Goal: Information Seeking & Learning: Find specific fact

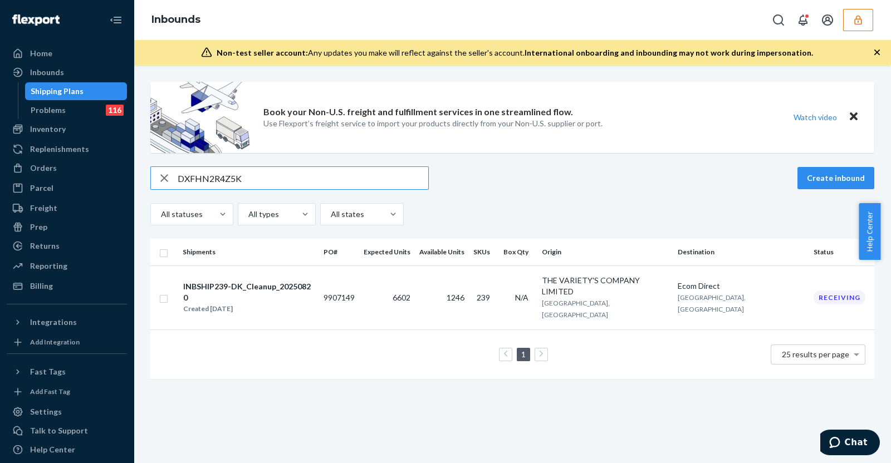
click at [263, 186] on input "DXFHN2R4Z5K" at bounding box center [303, 178] width 251 height 22
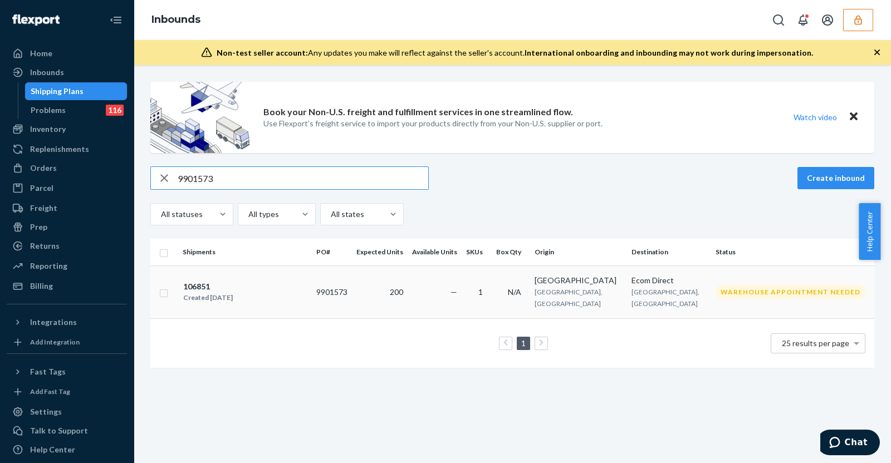
type input "9901573"
click at [287, 281] on div "106851 Created [DATE]" at bounding box center [245, 292] width 125 height 23
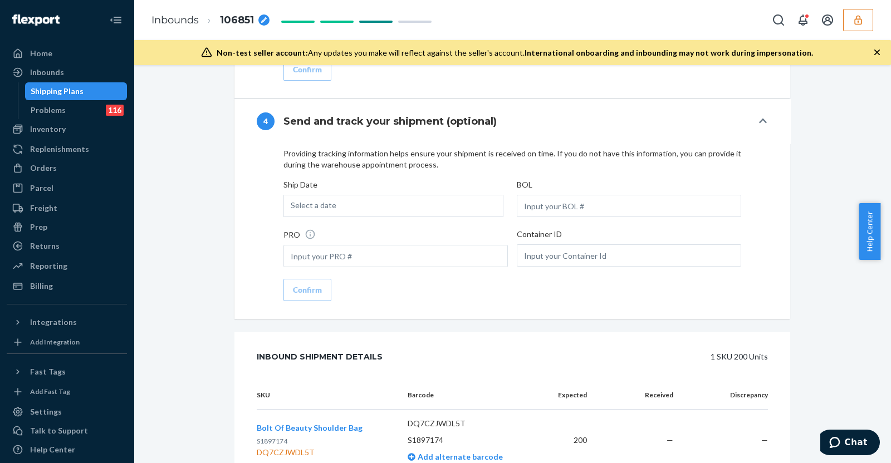
scroll to position [1239, 0]
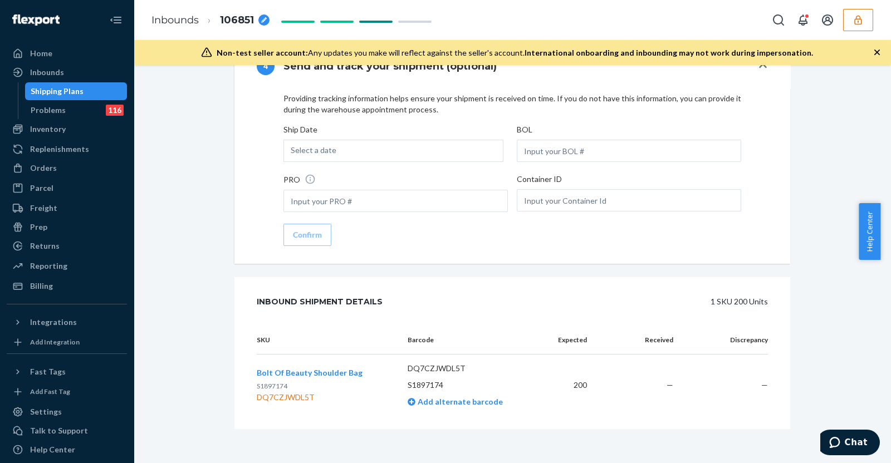
click at [432, 363] on p "DQ7CZJWDL5T" at bounding box center [470, 368] width 124 height 11
copy p "DQ7CZJWDL5T"
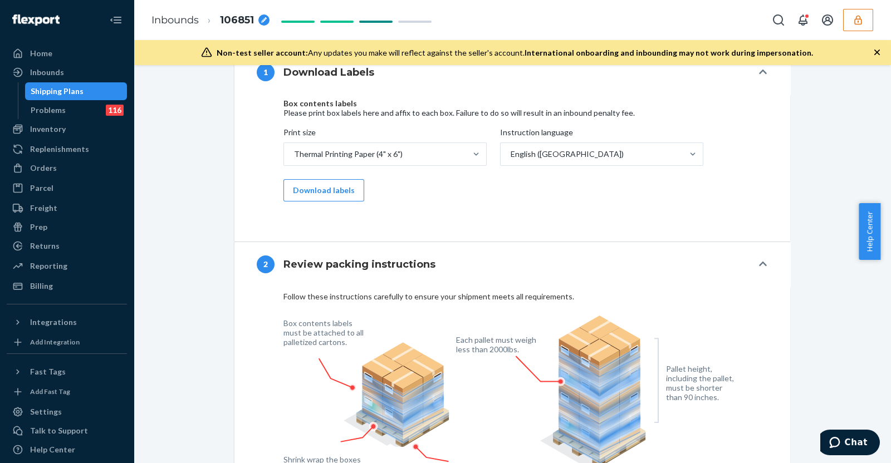
scroll to position [779, 0]
click at [99, 72] on div "Inbounds" at bounding box center [67, 73] width 118 height 16
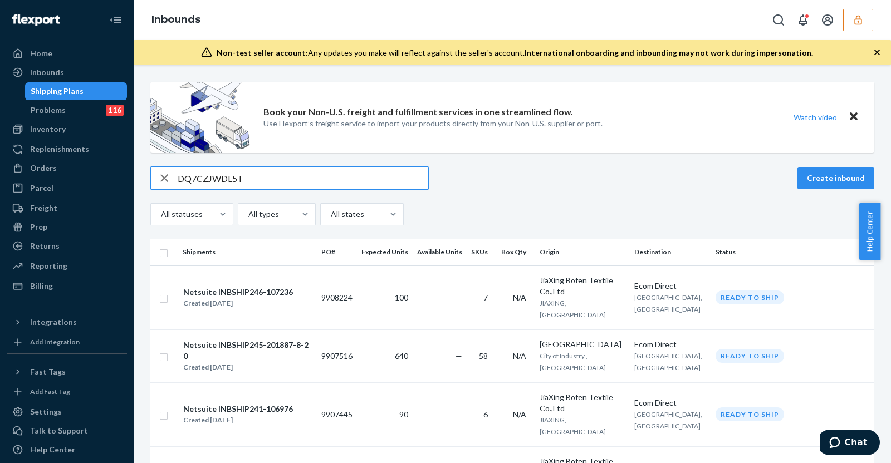
type input "DQ7CZJWDL5T"
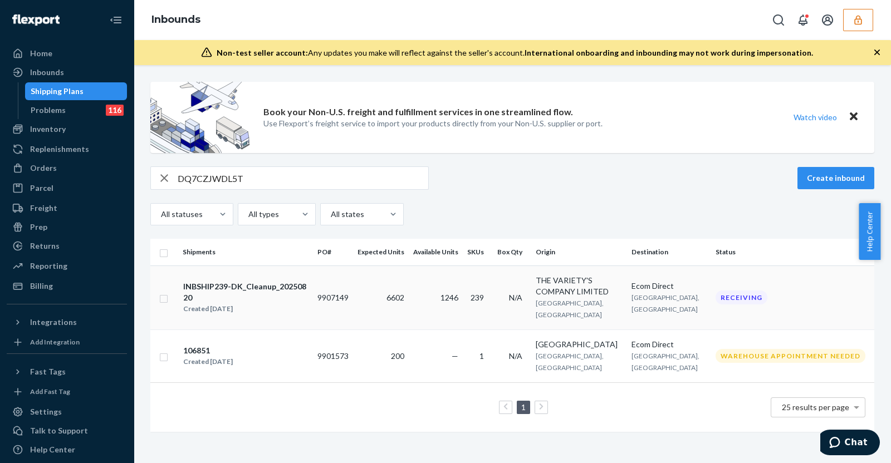
click at [299, 304] on div "Created Aug 20, 2025" at bounding box center [245, 309] width 125 height 11
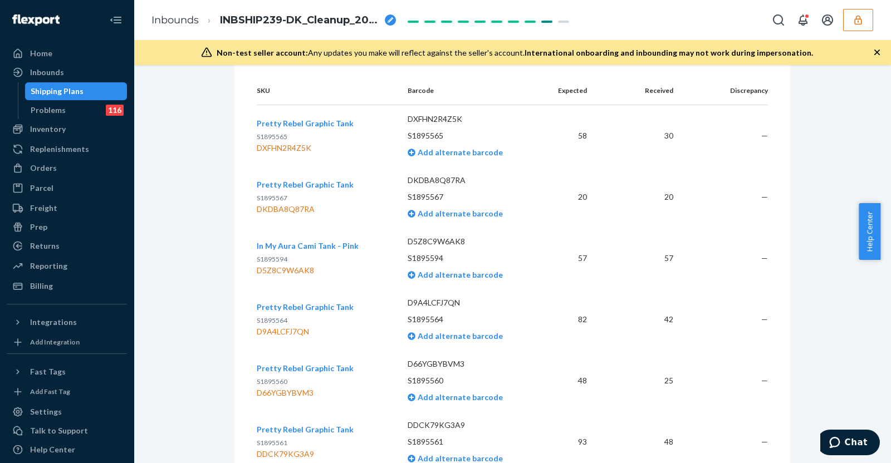
scroll to position [14468, 0]
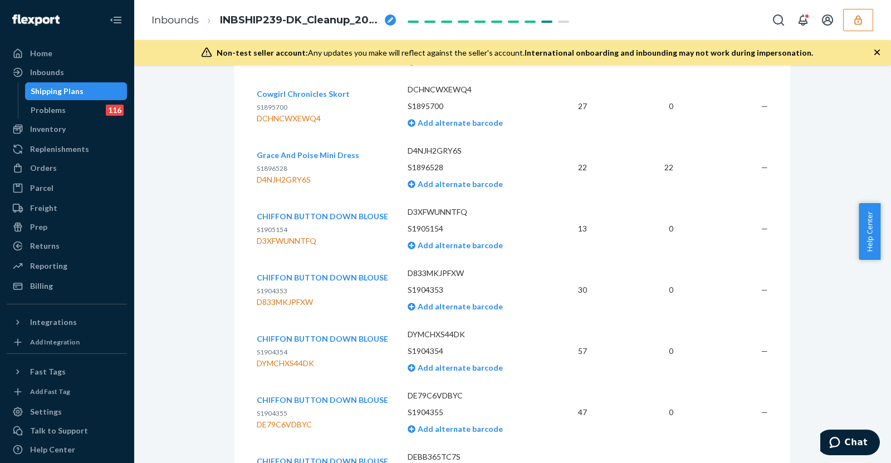
scroll to position [0, 0]
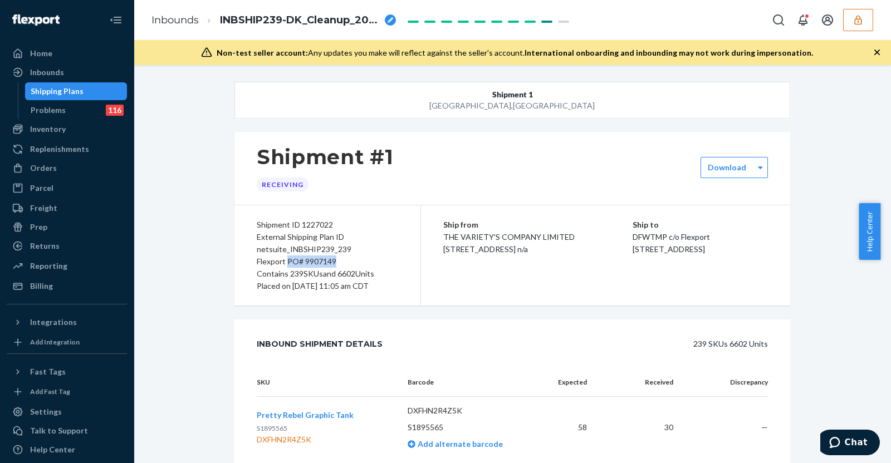
drag, startPoint x: 282, startPoint y: 262, endPoint x: 335, endPoint y: 259, distance: 53.0
click at [335, 259] on div "Flexport PO# 9907149" at bounding box center [327, 262] width 141 height 12
copy div "PO# 9907149"
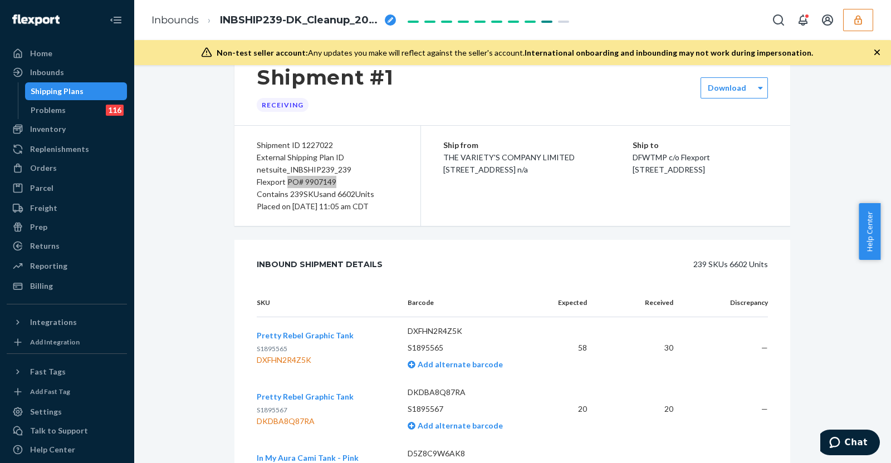
scroll to position [139, 0]
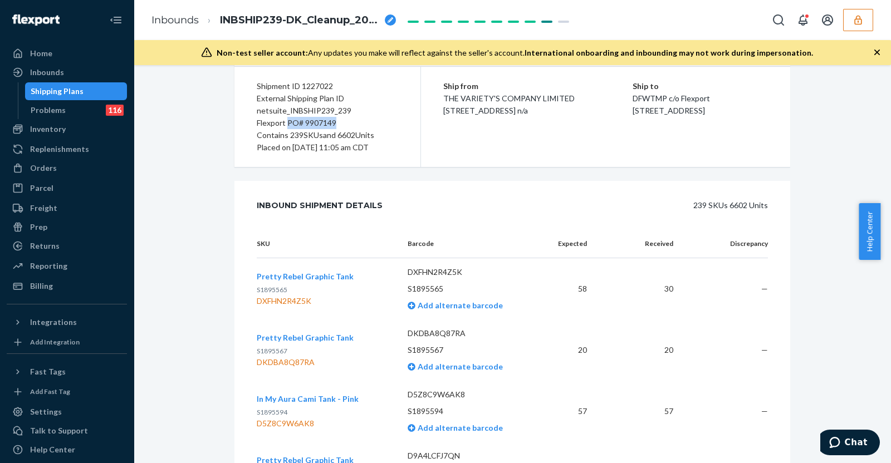
click at [314, 231] on th "SKU" at bounding box center [328, 244] width 142 height 28
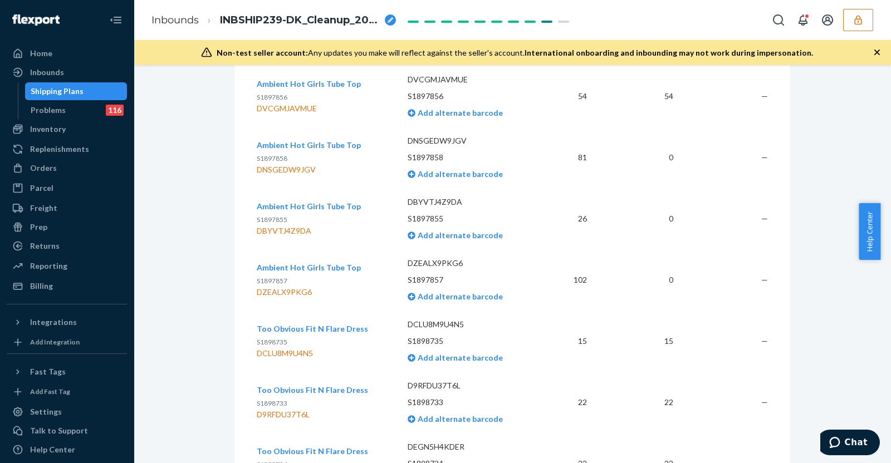
scroll to position [905, 0]
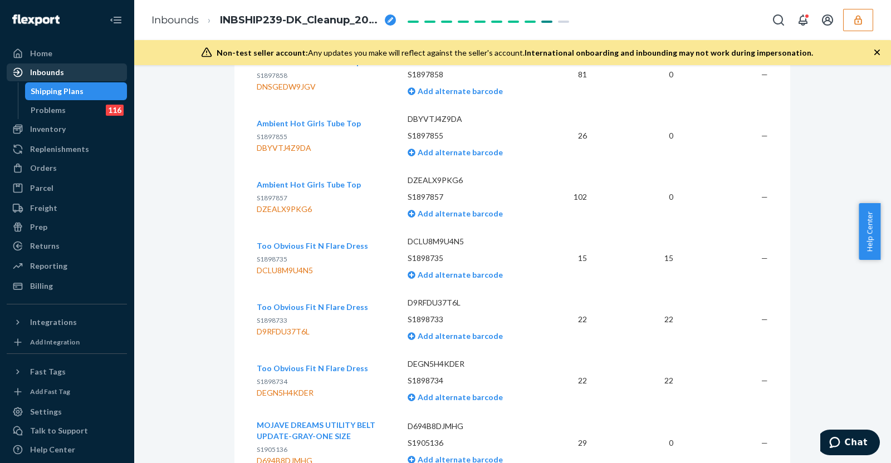
click at [83, 78] on div "Inbounds" at bounding box center [67, 73] width 118 height 16
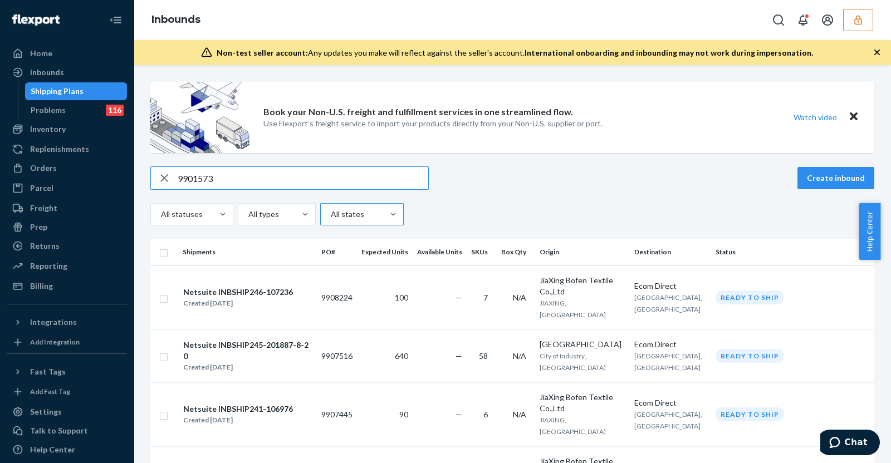
type input "9901573"
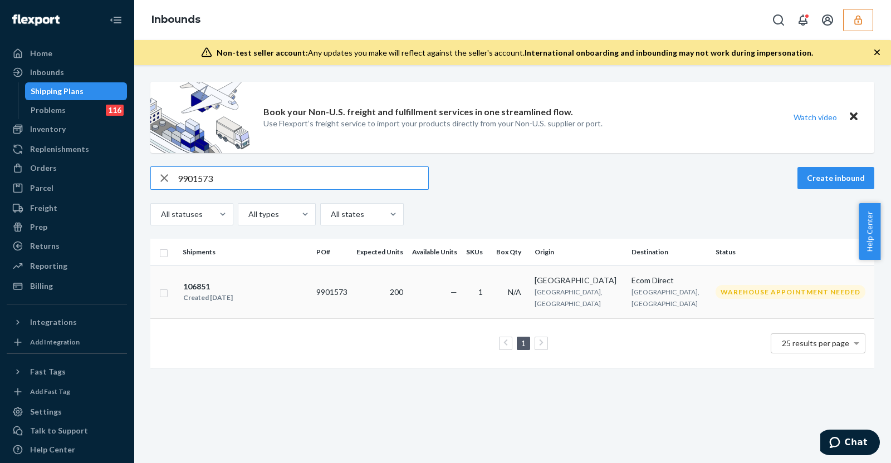
click at [290, 282] on div "106851 Created Aug 15, 2025" at bounding box center [245, 292] width 125 height 23
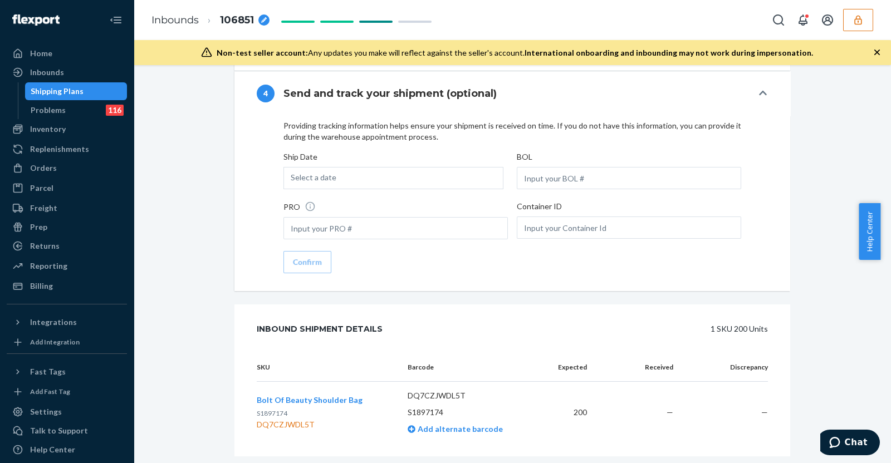
scroll to position [1239, 0]
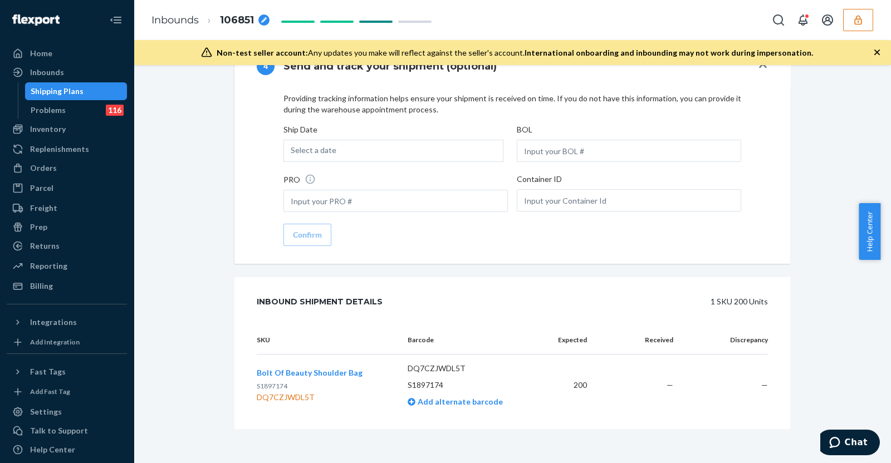
click at [292, 394] on div "DQ7CZJWDL5T" at bounding box center [310, 397] width 106 height 11
copy div "DQ7CZJWDL5T"
click at [423, 380] on p "S1897174" at bounding box center [470, 385] width 124 height 11
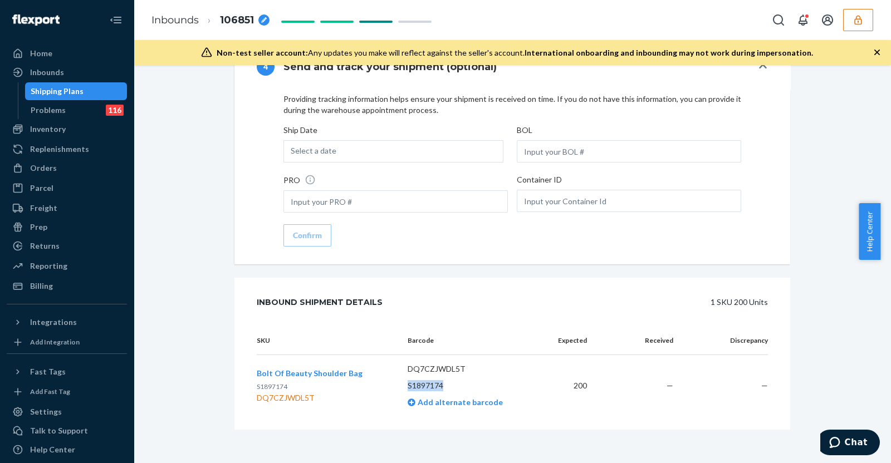
click at [423, 380] on p "S1897174" at bounding box center [470, 385] width 124 height 11
copy p "S1897174"
click at [61, 84] on div "Shipping Plans" at bounding box center [76, 92] width 100 height 16
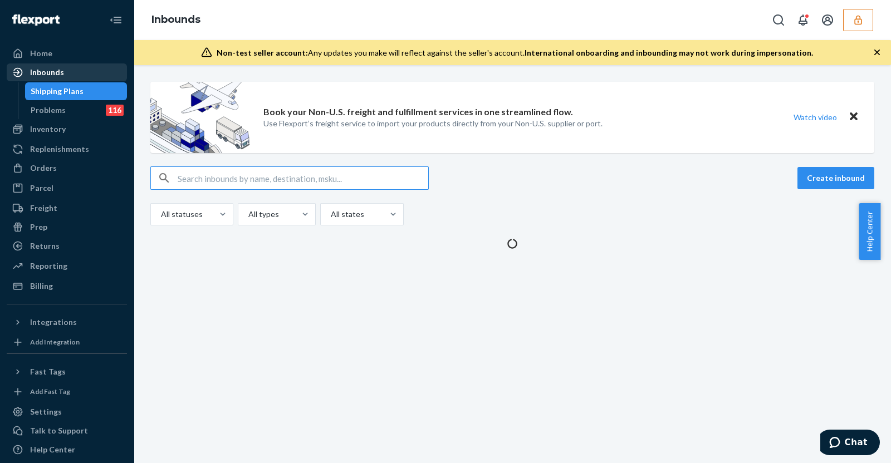
click at [62, 77] on div "Inbounds" at bounding box center [47, 72] width 34 height 11
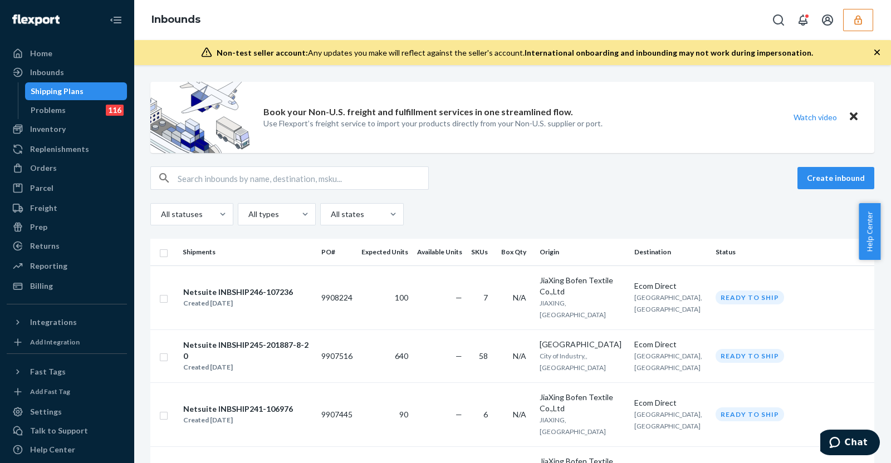
click at [242, 176] on input "text" at bounding box center [303, 178] width 251 height 22
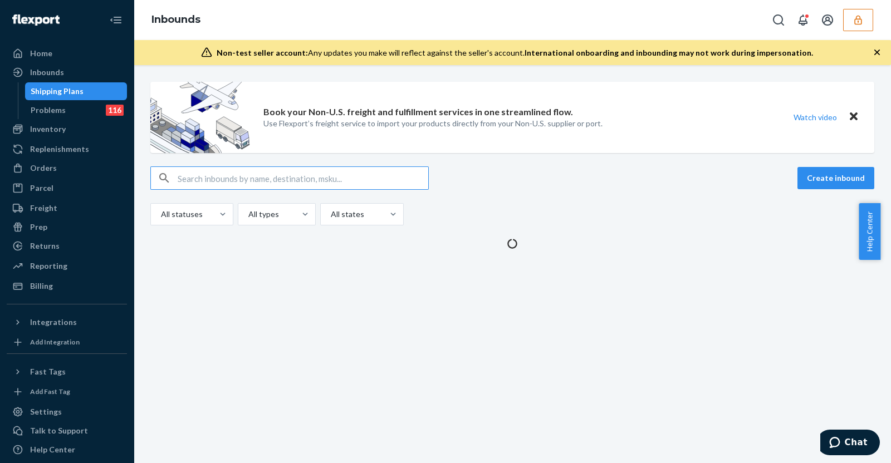
paste input "DY3YP42AHEB"
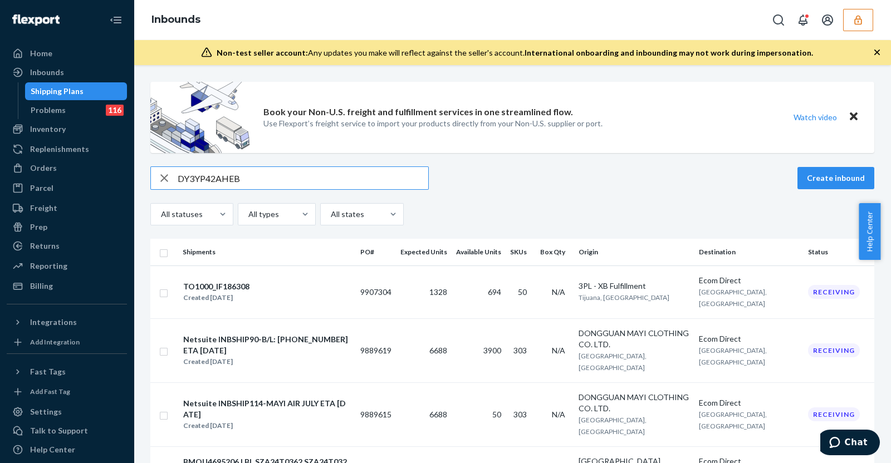
scroll to position [69, 0]
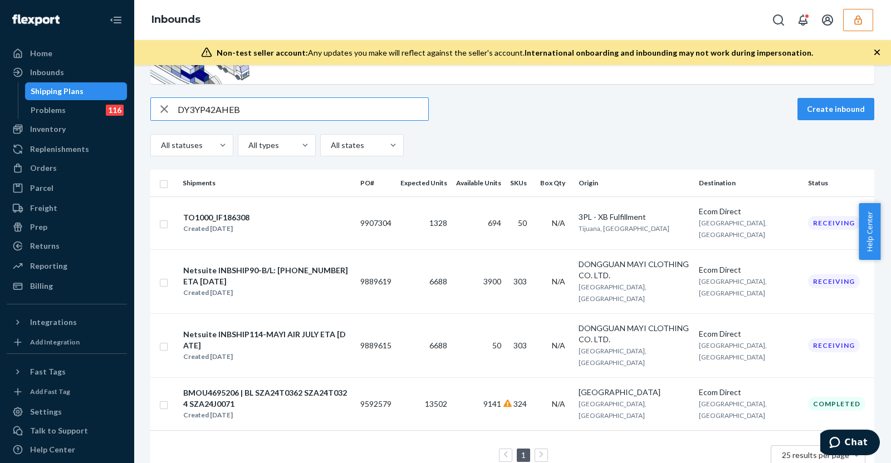
click at [261, 102] on input "DY3YP42AHEB" at bounding box center [303, 109] width 251 height 22
paste input "S1892410"
type input "S1892410"
click at [331, 287] on div "Created Aug 6, 2025" at bounding box center [267, 292] width 168 height 11
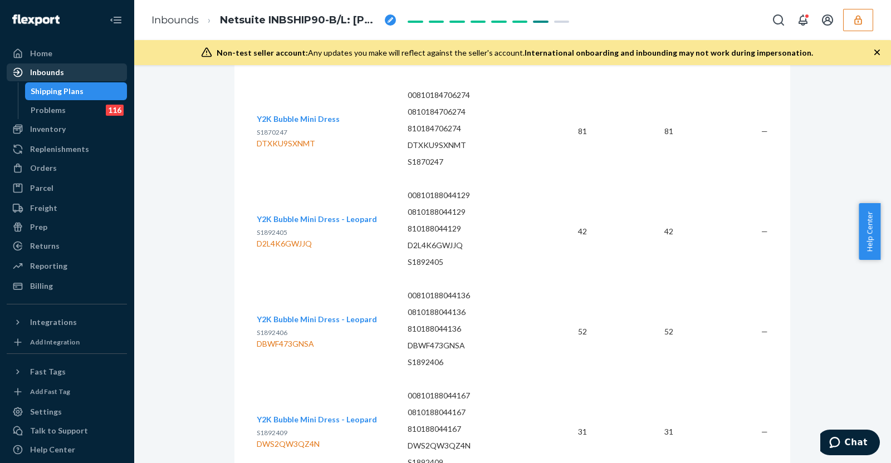
scroll to position [18585, 0]
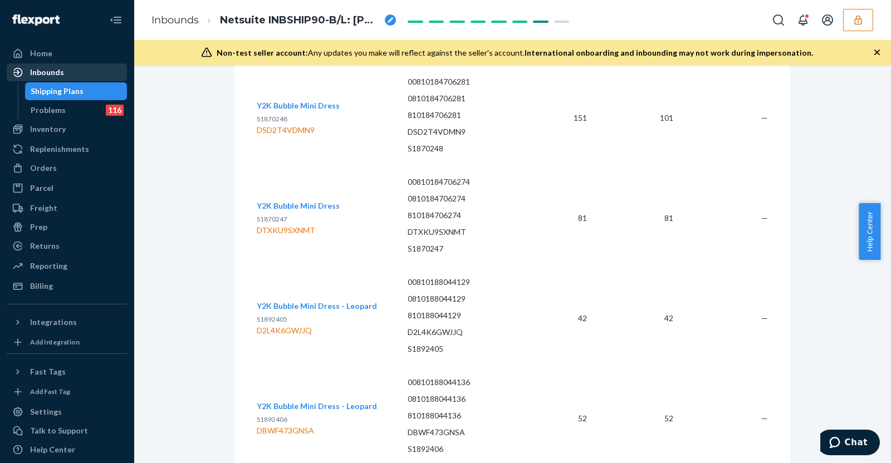
click at [81, 72] on div "Inbounds" at bounding box center [67, 73] width 118 height 16
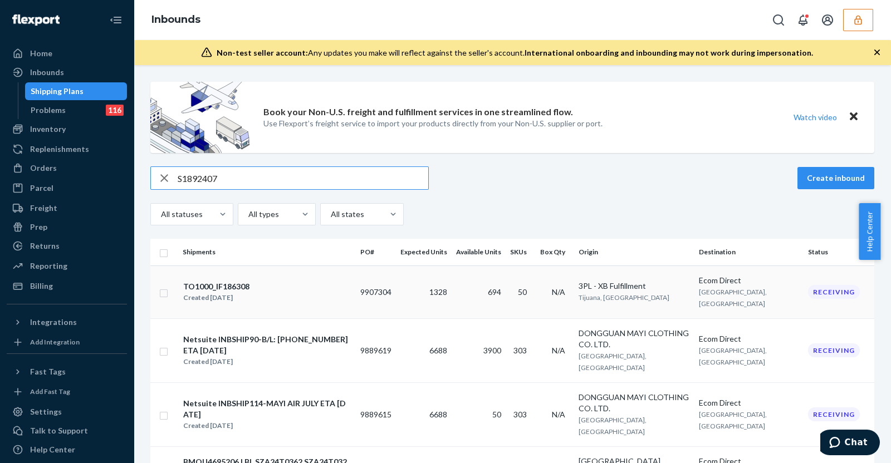
type input "S1892407"
click at [329, 289] on div "TO1000_IF186308 Created Aug 20, 2025" at bounding box center [267, 292] width 169 height 23
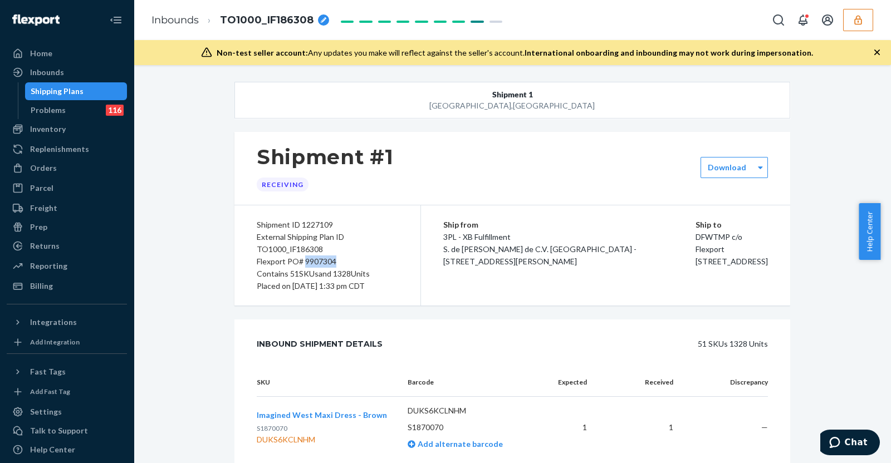
drag, startPoint x: 299, startPoint y: 260, endPoint x: 343, endPoint y: 261, distance: 43.5
click at [343, 261] on div "Flexport PO# 9907304" at bounding box center [327, 262] width 141 height 12
copy div "9907304"
click at [82, 78] on div "Inbounds" at bounding box center [67, 73] width 118 height 16
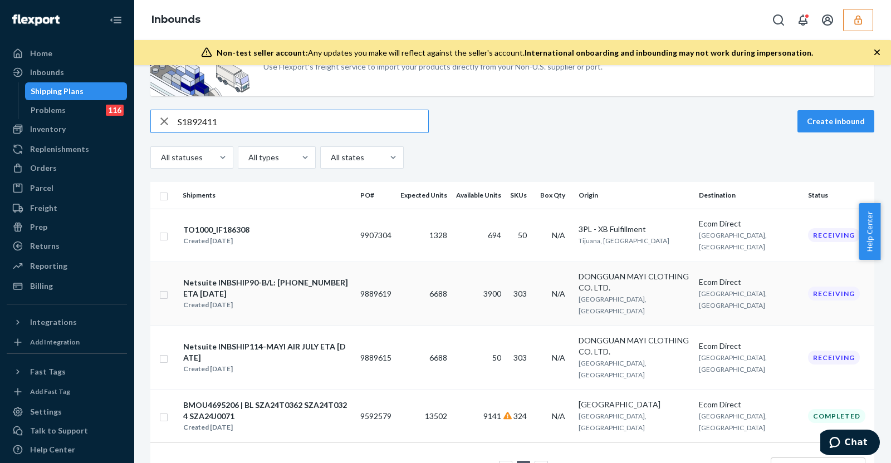
scroll to position [69, 0]
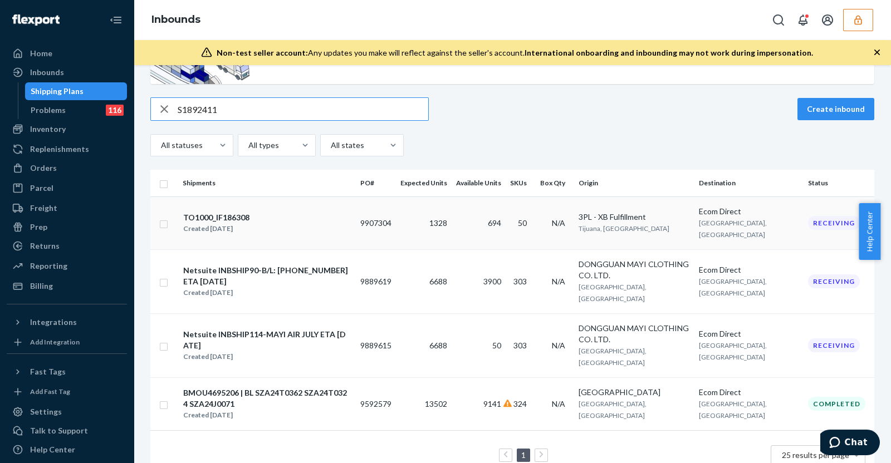
type input "S1892411"
click at [326, 218] on div "TO1000_IF186308 Created Aug 20, 2025" at bounding box center [267, 223] width 169 height 23
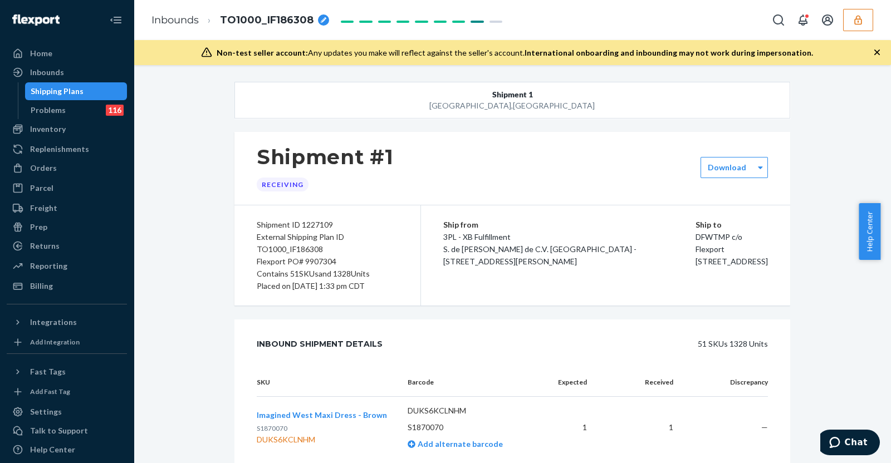
click at [322, 260] on div "Flexport PO# 9907304" at bounding box center [327, 262] width 141 height 12
copy div "9907304"
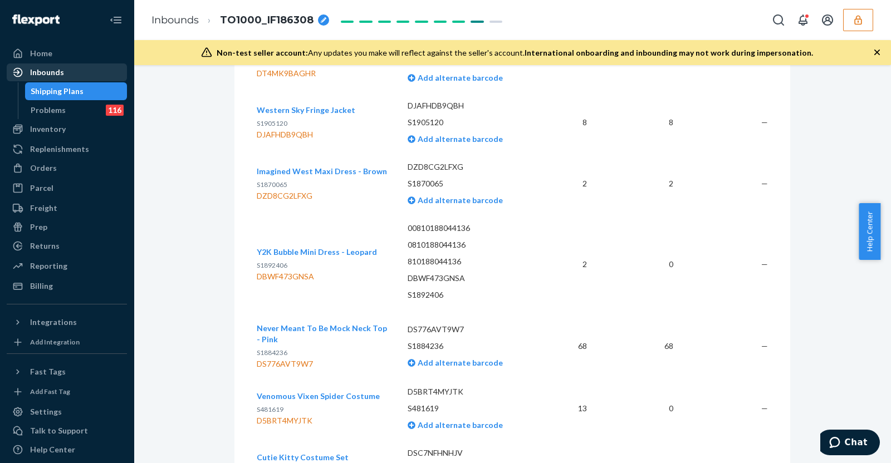
click at [58, 74] on div "Inbounds" at bounding box center [47, 72] width 34 height 11
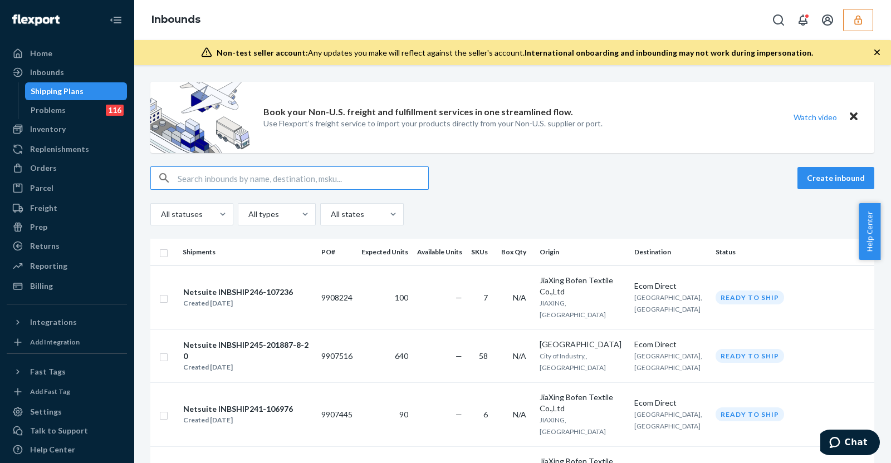
type input "S1892406"
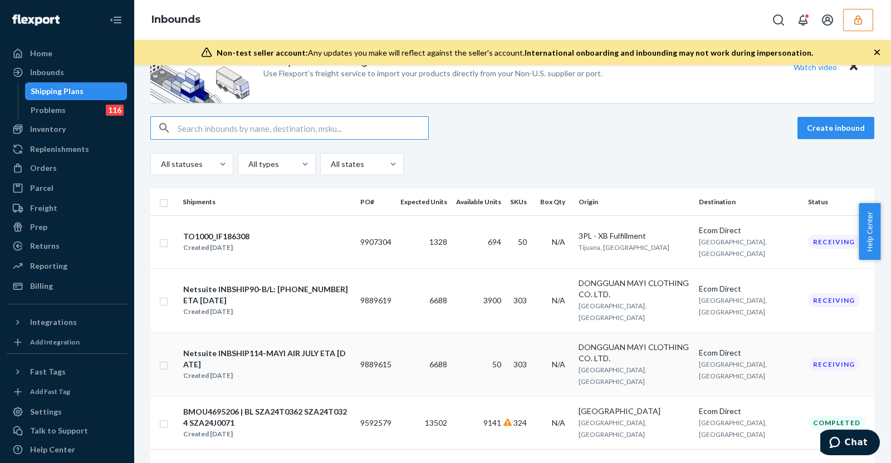
scroll to position [69, 0]
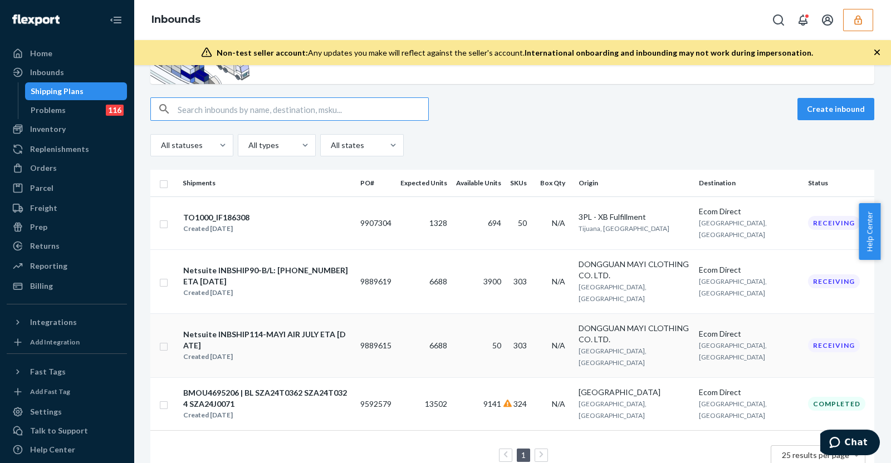
click at [351, 351] on div "Created Aug 6, 2025" at bounding box center [267, 356] width 168 height 11
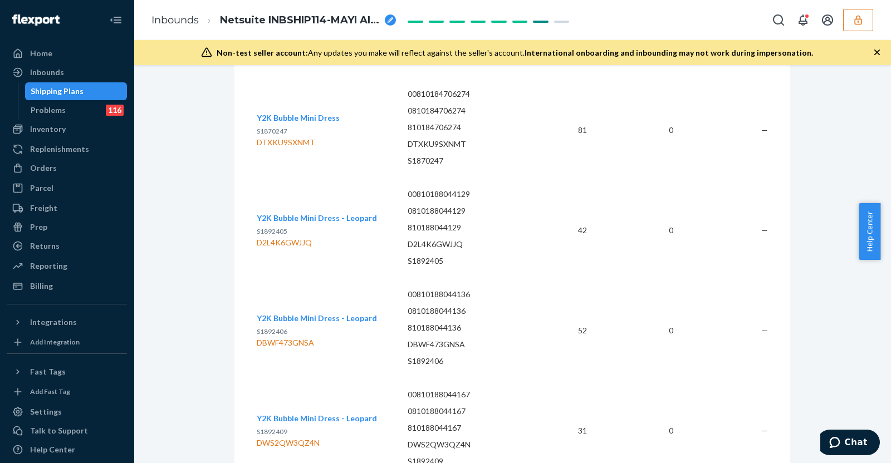
scroll to position [49309, 0]
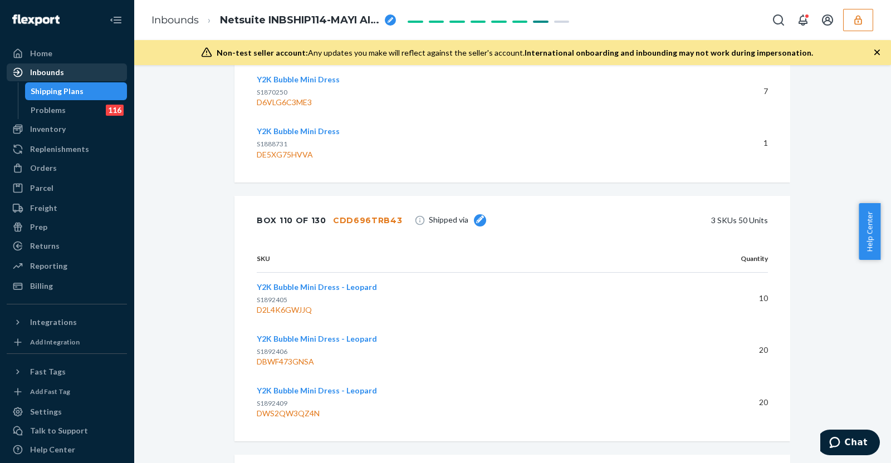
click at [74, 74] on div "Inbounds" at bounding box center [67, 73] width 118 height 16
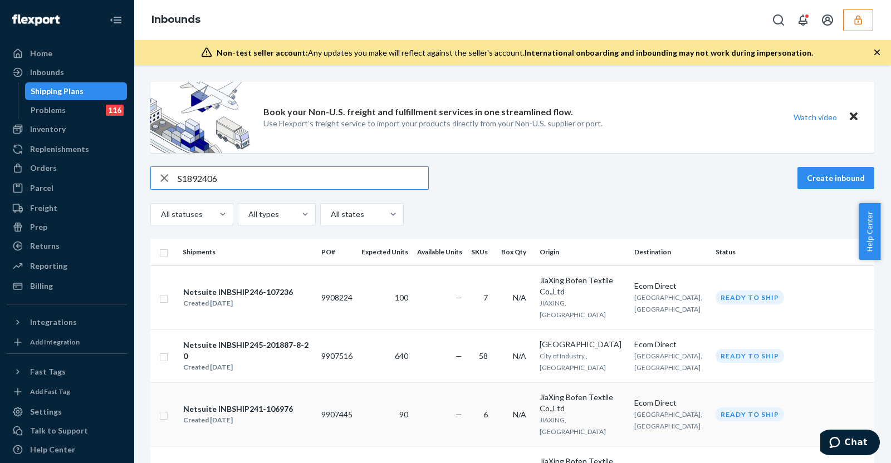
scroll to position [69, 0]
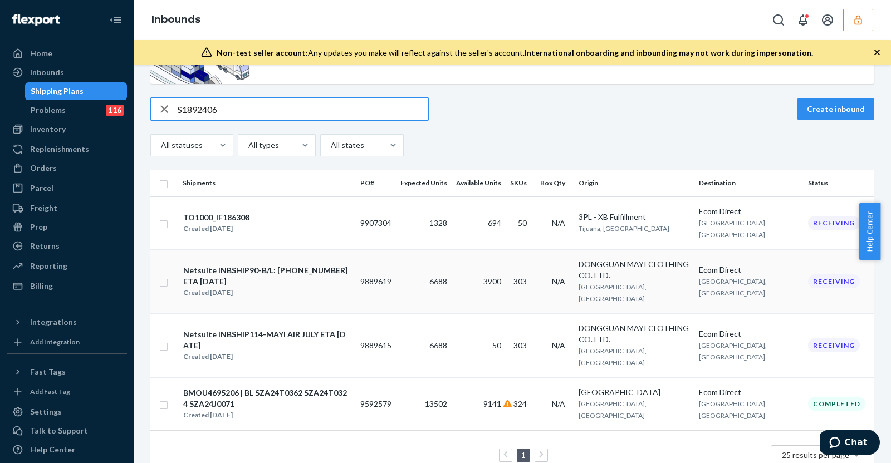
type input "S1892406"
click at [343, 265] on div "Netsuite INBSHIP90-B/L: 006-5131 3312 ETA 08/15/2025" at bounding box center [267, 276] width 168 height 22
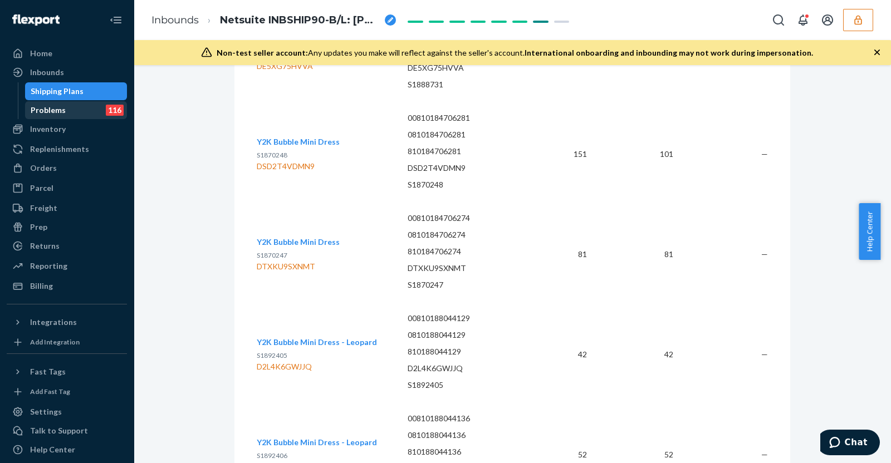
scroll to position [18354, 0]
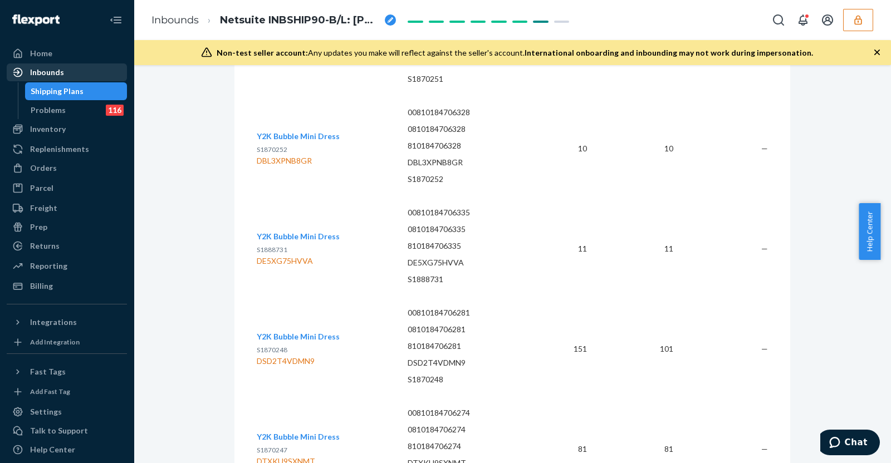
click at [86, 72] on div "Inbounds" at bounding box center [67, 73] width 118 height 16
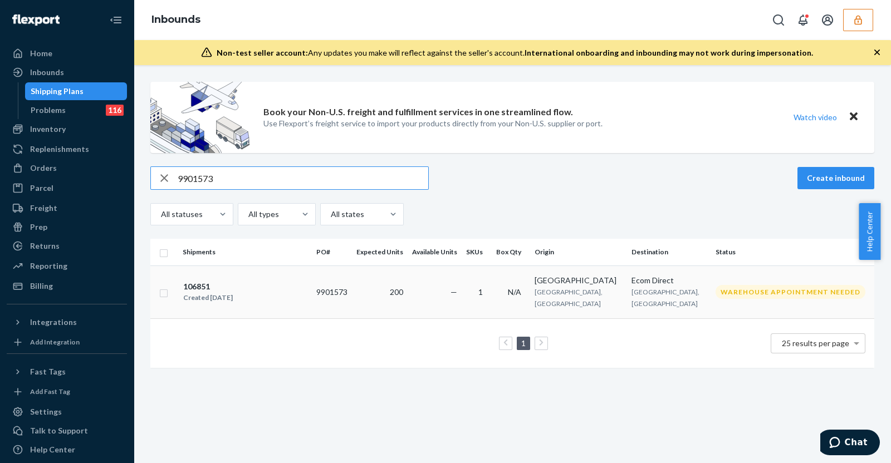
type input "9901573"
click at [290, 292] on div "106851 Created Aug 15, 2025" at bounding box center [245, 292] width 125 height 23
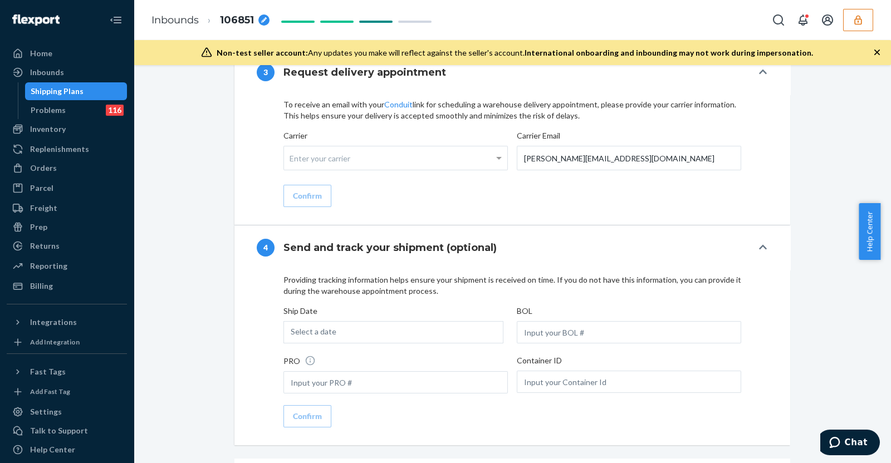
scroll to position [1475, 0]
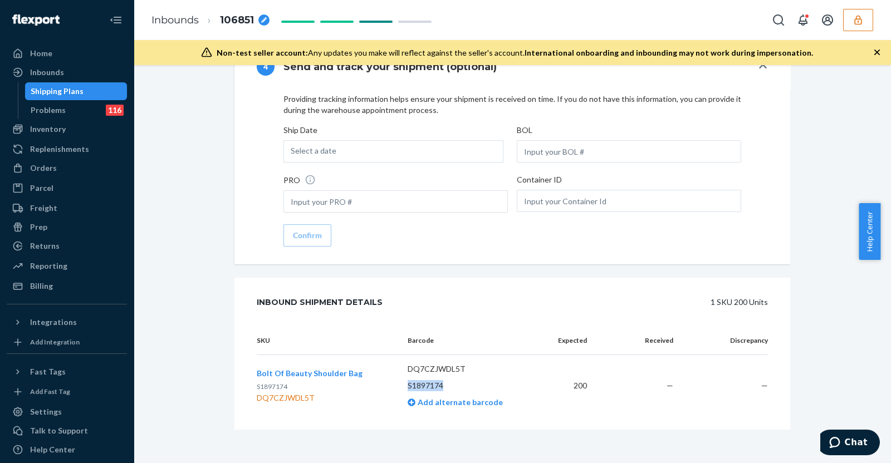
drag, startPoint x: 403, startPoint y: 379, endPoint x: 455, endPoint y: 380, distance: 51.8
click at [455, 380] on p "S1897174" at bounding box center [470, 385] width 124 height 11
copy p "S1897174"
click at [66, 69] on div "Inbounds" at bounding box center [67, 73] width 118 height 16
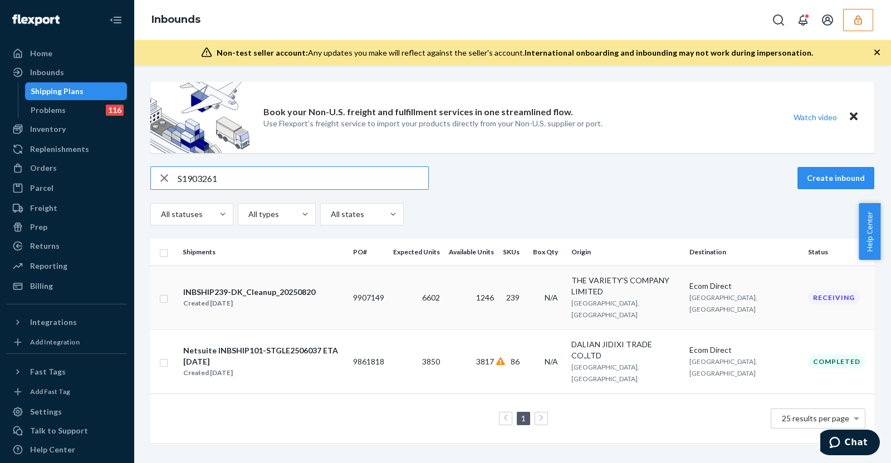
type input "S1903261"
click at [344, 293] on div "INBSHIP239-DK_Cleanup_20250820 Created Aug 20, 2025" at bounding box center [264, 297] width 162 height 23
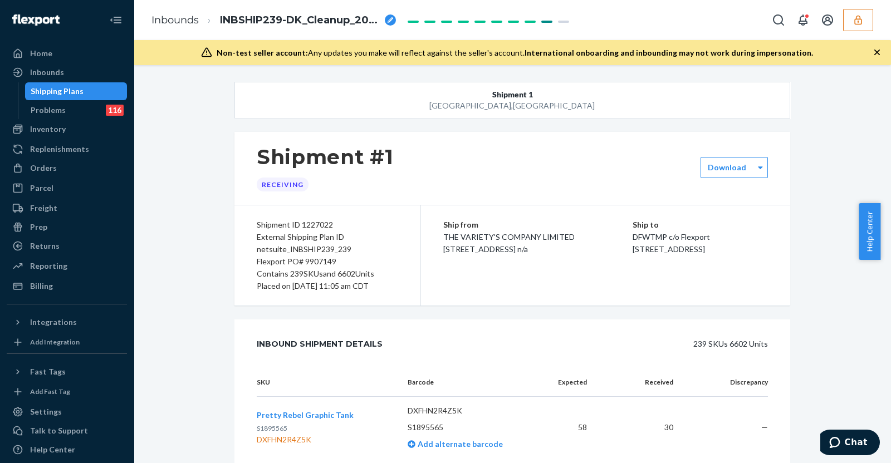
click at [318, 260] on div "Flexport PO# 9907149" at bounding box center [327, 262] width 141 height 12
copy div "9907149"
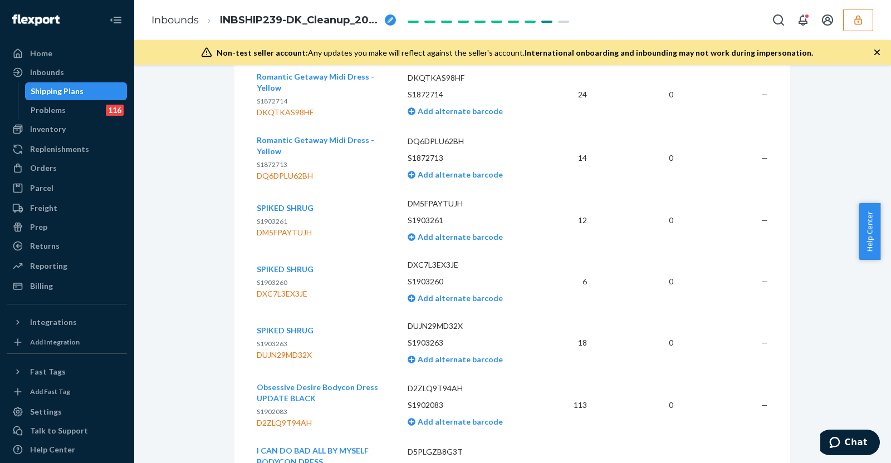
scroll to position [8405, 0]
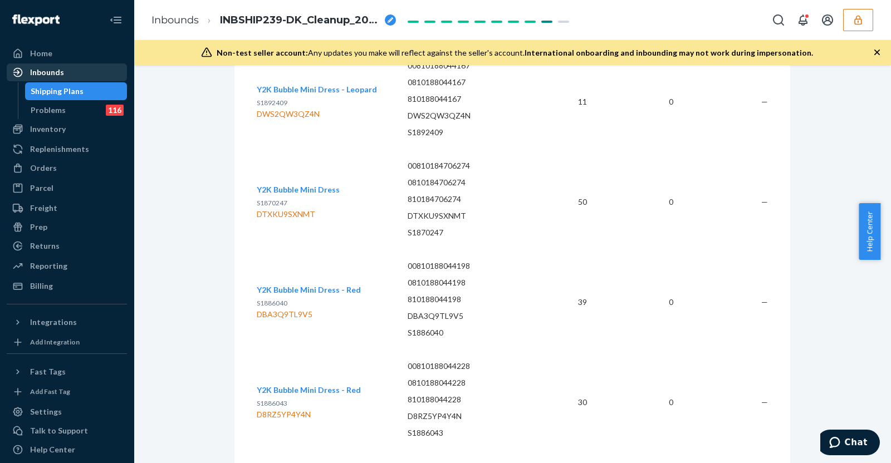
click at [81, 66] on div "Inbounds" at bounding box center [67, 73] width 118 height 16
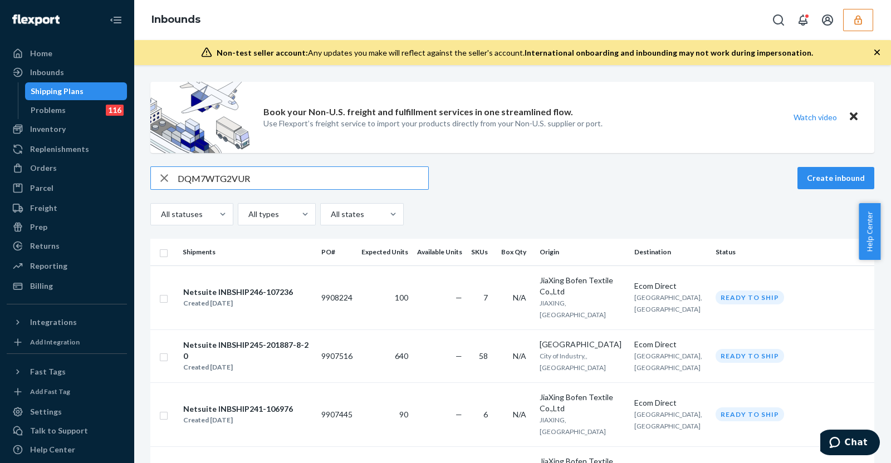
type input "DQM7WTG2VUR"
click at [284, 173] on input "text" at bounding box center [303, 178] width 251 height 22
paste input "DQM7WTG2VUR"
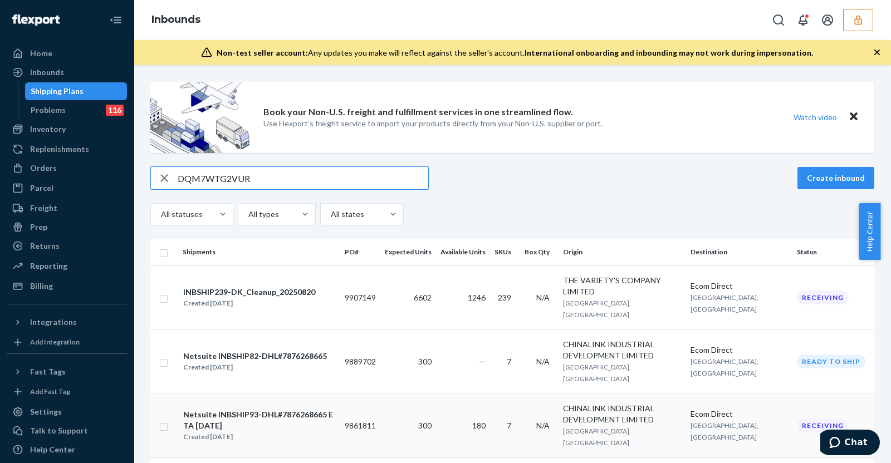
type input "DQM7WTG2VUR"
click at [321, 409] on div "Netsuite INBSHIP93-DHL#7876268665 ETA 07/15/2025" at bounding box center [259, 420] width 152 height 22
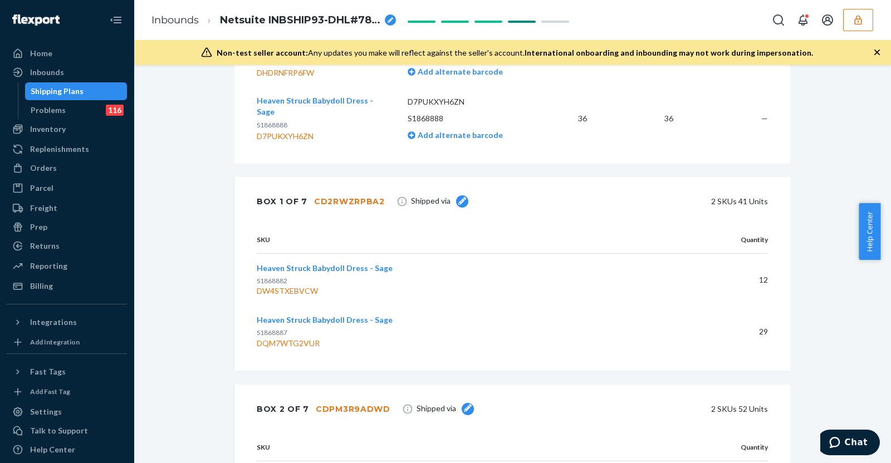
scroll to position [163, 0]
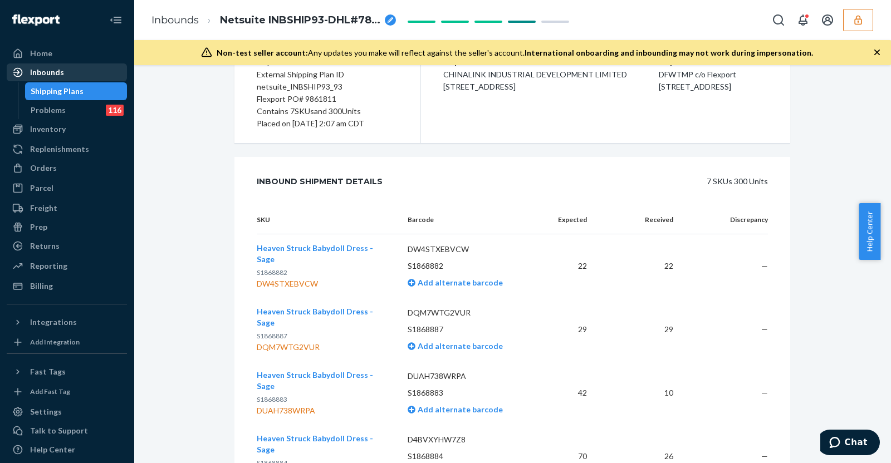
click at [76, 78] on div "Inbounds" at bounding box center [67, 73] width 118 height 16
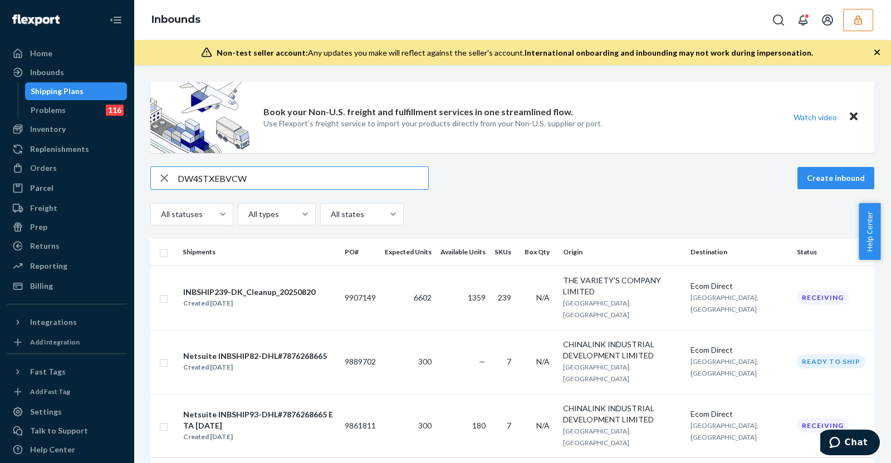
type input "DW4STXEBVCW"
click at [340, 279] on td "INBSHIP239-DK_Cleanup_20250820 Created Aug 20, 2025" at bounding box center [259, 298] width 162 height 64
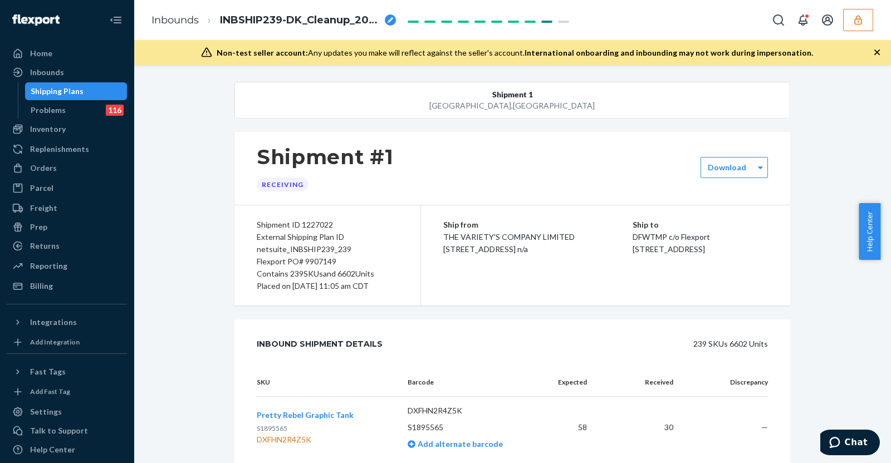
scroll to position [5021, 0]
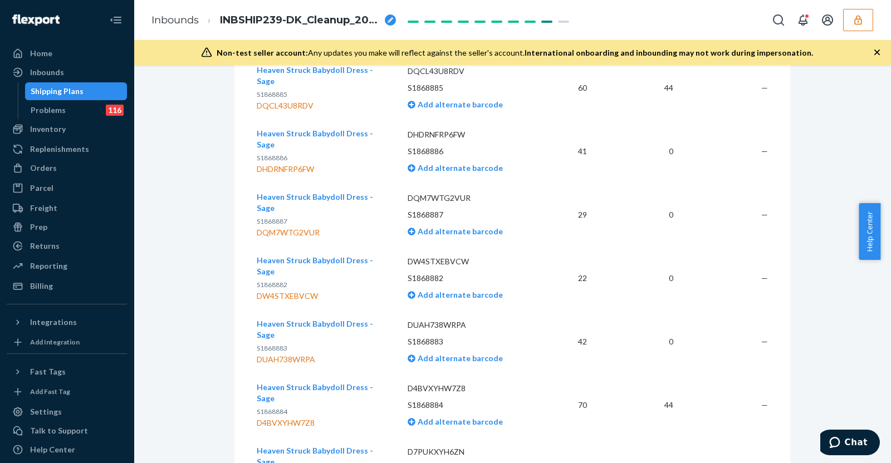
click at [440, 320] on p "DUAH738WRPA" at bounding box center [470, 325] width 124 height 11
copy p "DUAH738WRPA"
click at [82, 69] on div "Inbounds" at bounding box center [67, 73] width 118 height 16
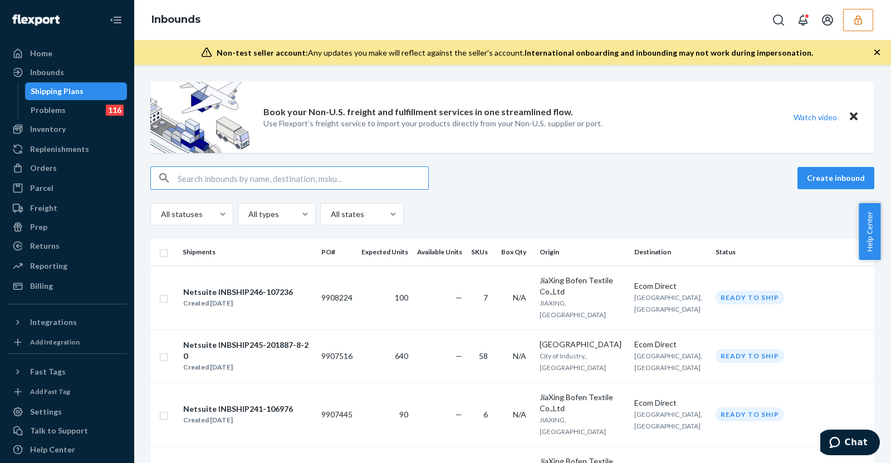
type input "DUAH738WRPA"
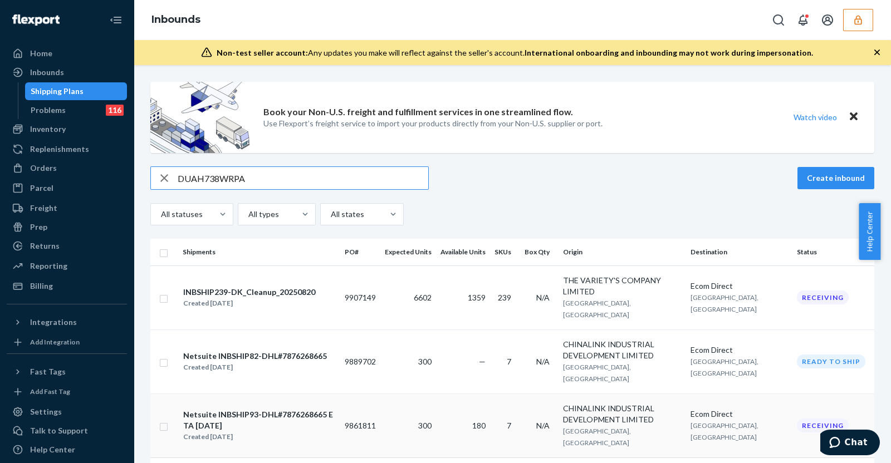
type input "DUAH738WRPA"
click at [317, 409] on div "Netsuite INBSHIP93-DHL#7876268665 ETA 07/15/2025" at bounding box center [259, 420] width 152 height 22
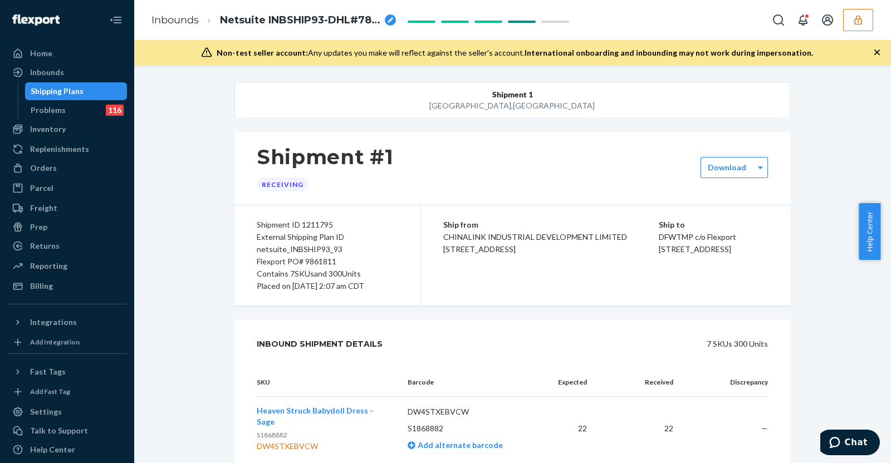
scroll to position [297, 0]
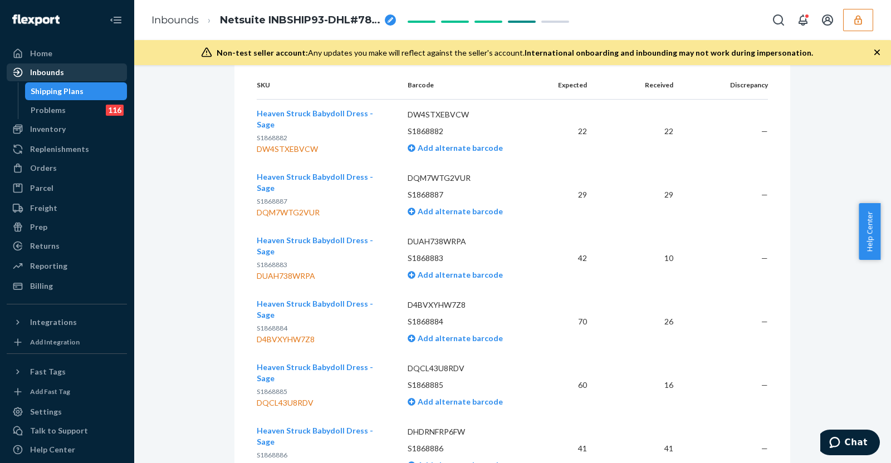
click at [57, 74] on div "Inbounds" at bounding box center [47, 72] width 34 height 11
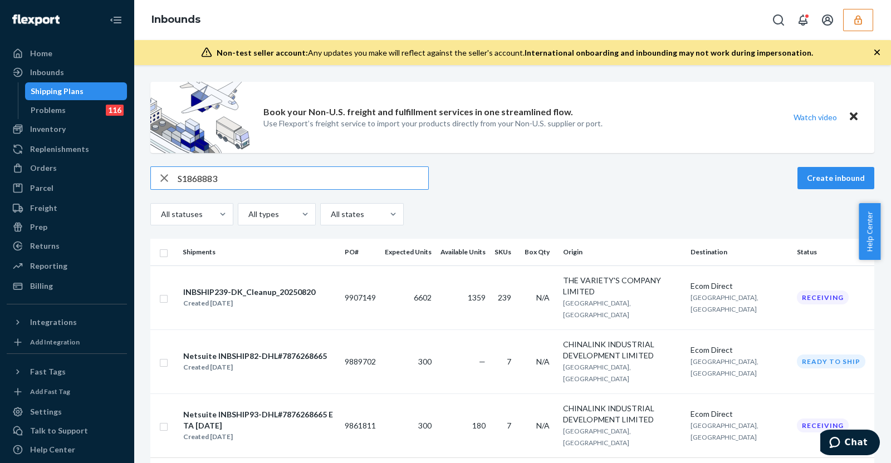
type input "S1868883"
click at [335, 409] on div "Netsuite INBSHIP93-DHL#7876268665 ETA 07/15/2025" at bounding box center [259, 420] width 152 height 22
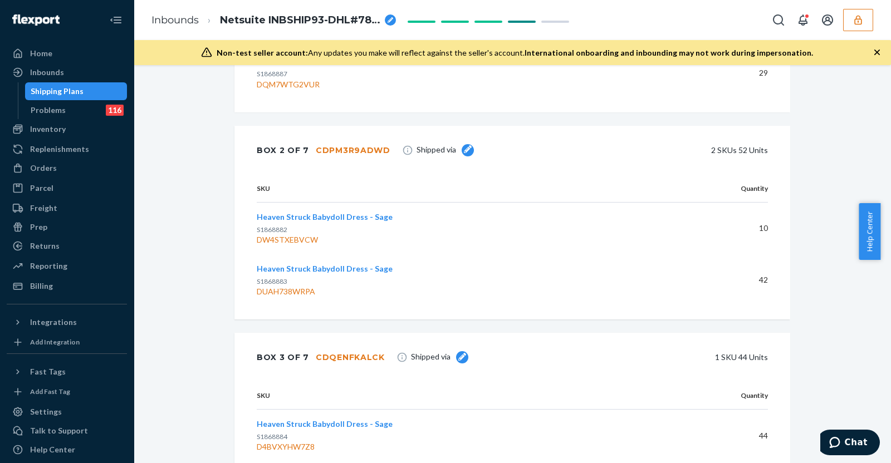
scroll to position [285, 0]
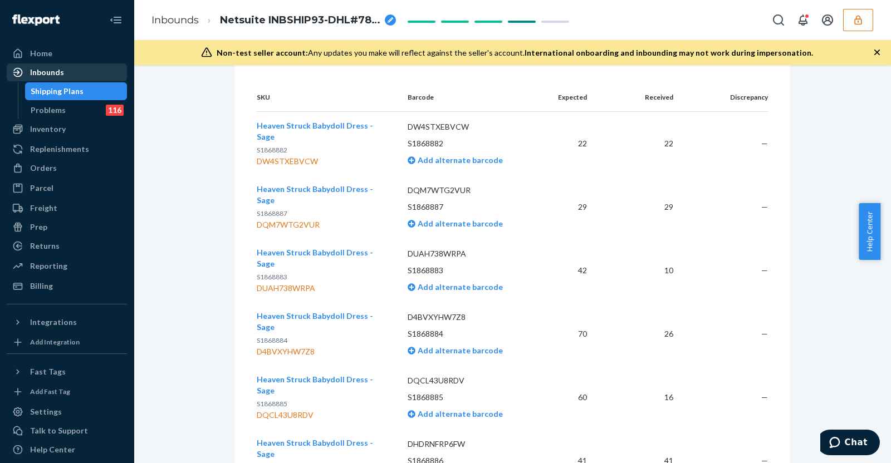
click at [79, 76] on div "Inbounds" at bounding box center [67, 73] width 118 height 16
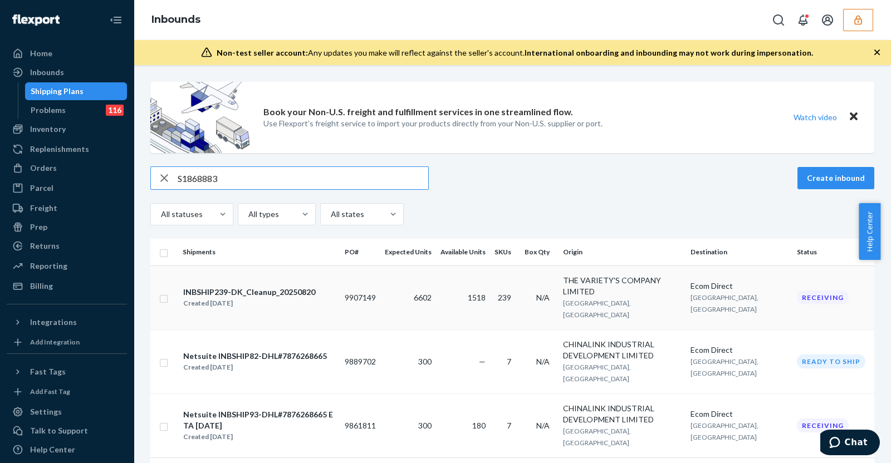
type input "S1868883"
click at [330, 291] on div "INBSHIP239-DK_Cleanup_20250820 Created Aug 20, 2025" at bounding box center [259, 297] width 153 height 23
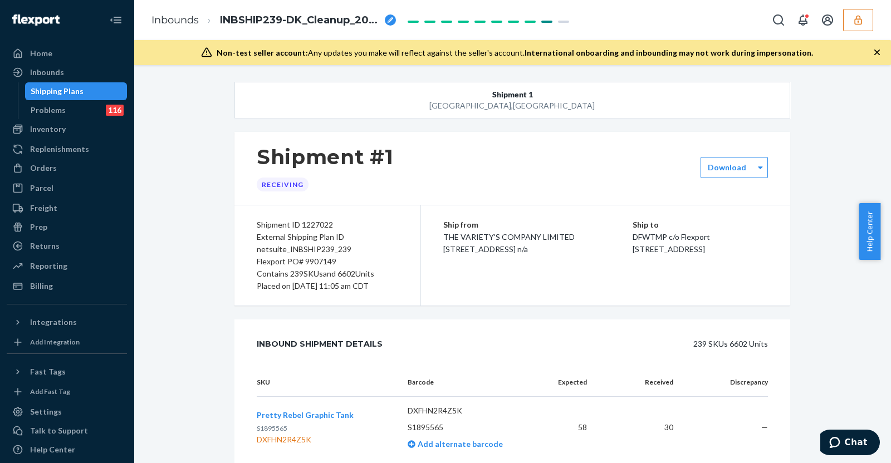
click at [317, 260] on div "Flexport PO# 9907149" at bounding box center [327, 262] width 141 height 12
click at [82, 135] on div "Inventory" at bounding box center [67, 129] width 118 height 16
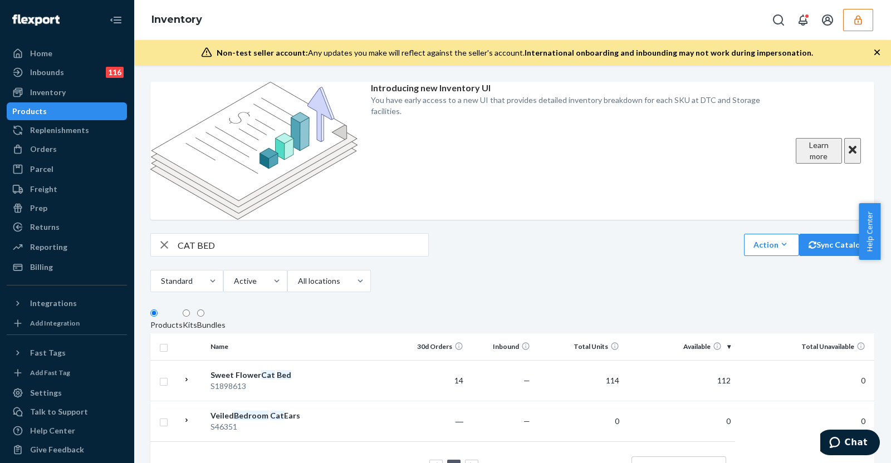
click at [256, 234] on input "CAT BED" at bounding box center [303, 245] width 251 height 22
click at [259, 234] on input "CAT BED" at bounding box center [303, 245] width 251 height 22
click at [256, 234] on input "CAT BED" at bounding box center [303, 245] width 251 height 22
paste input "Bark N’ Bite Coffin Pet Bed - Pink"
click at [213, 234] on input "CAT BEDBark N’ Bite Coffin Pet Bed - Pink" at bounding box center [303, 245] width 251 height 22
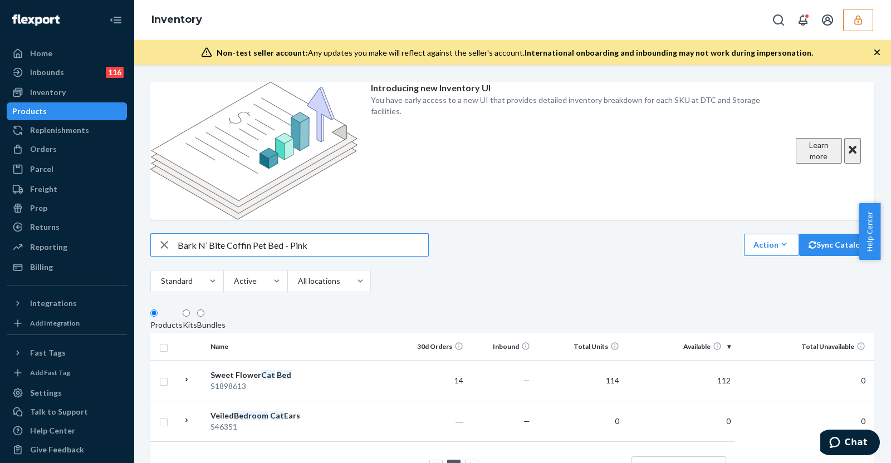
type input "Bark N’ Bite Coffin Pet Bed - Pink"
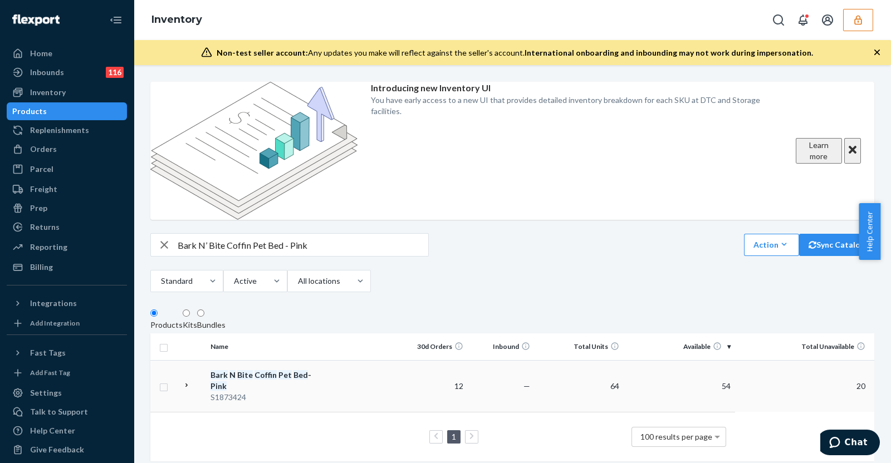
click at [273, 392] on div "S1873424" at bounding box center [269, 397] width 116 height 11
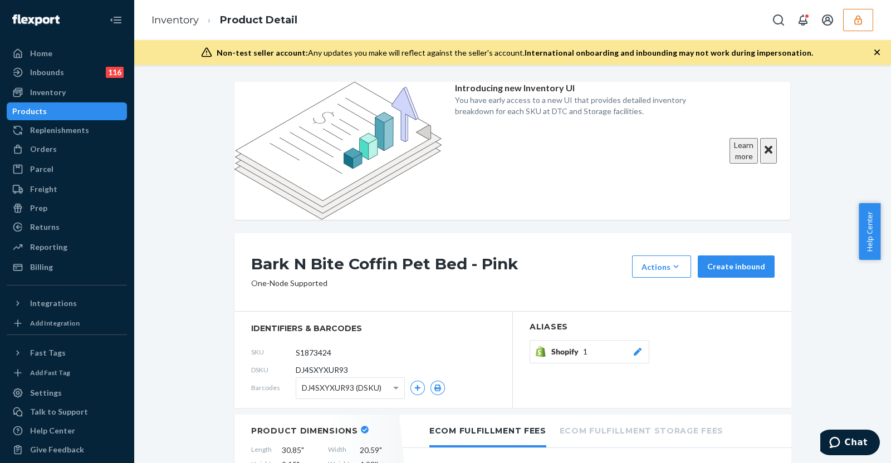
click at [314, 365] on span "DJ4SXYXUR93" at bounding box center [322, 370] width 52 height 11
click at [358, 333] on section "identifiers & barcodes SKU S1873424 DSKU DJ4SXYXUR93 Barcodes DJ4SXYXUR93 (DSKU)" at bounding box center [373, 360] width 279 height 96
click at [355, 379] on span "DJ4SXYXUR93 (DSKU)" at bounding box center [342, 388] width 80 height 19
click at [321, 342] on input "S1873424" at bounding box center [345, 352] width 87 height 21
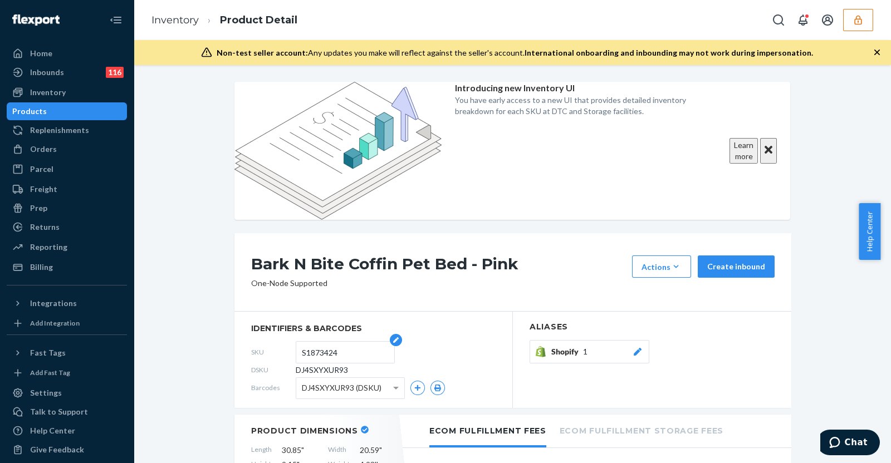
click at [321, 342] on input "S1873424" at bounding box center [345, 352] width 87 height 21
click at [70, 73] on div "Inbounds 116" at bounding box center [67, 73] width 118 height 16
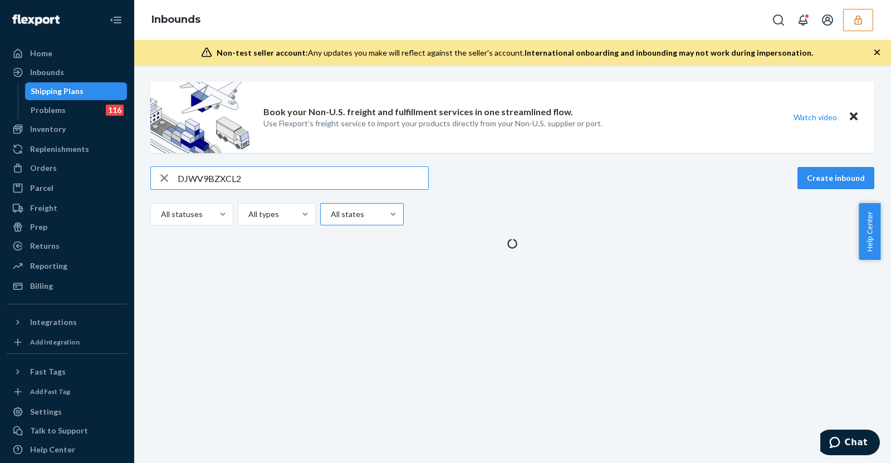
type input "DJWV9BZXCL2"
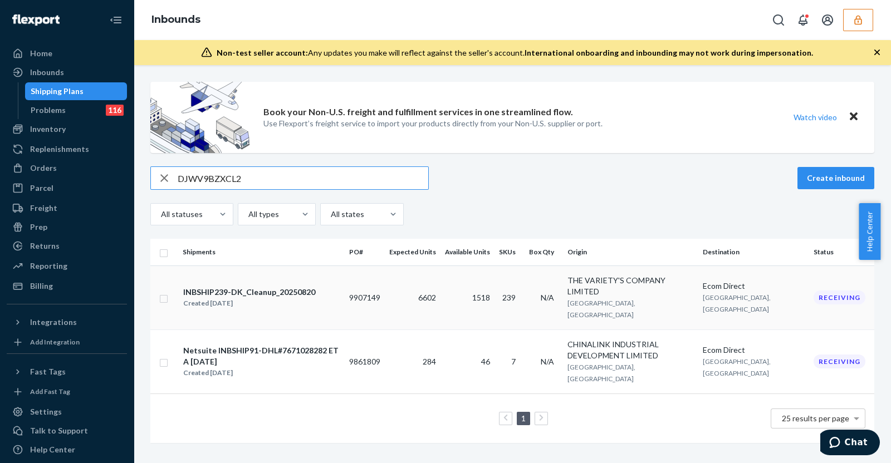
click at [340, 289] on div "INBSHIP239-DK_Cleanup_20250820 Created Aug 20, 2025" at bounding box center [262, 297] width 158 height 23
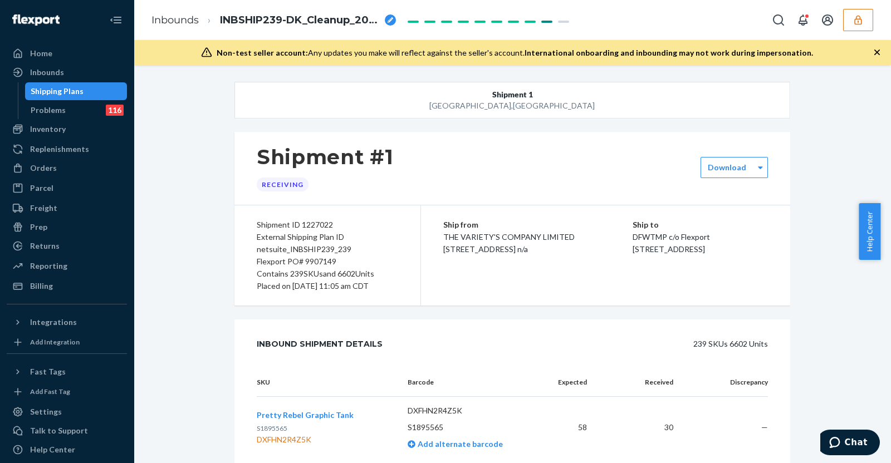
click at [325, 261] on div "Flexport PO# 9907149" at bounding box center [327, 262] width 141 height 12
click at [65, 69] on div "Inbounds" at bounding box center [67, 73] width 118 height 16
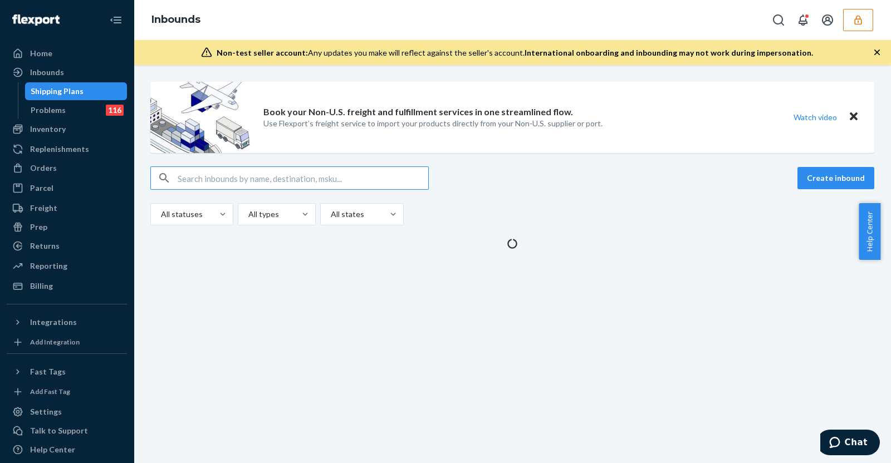
type input "S1859764"
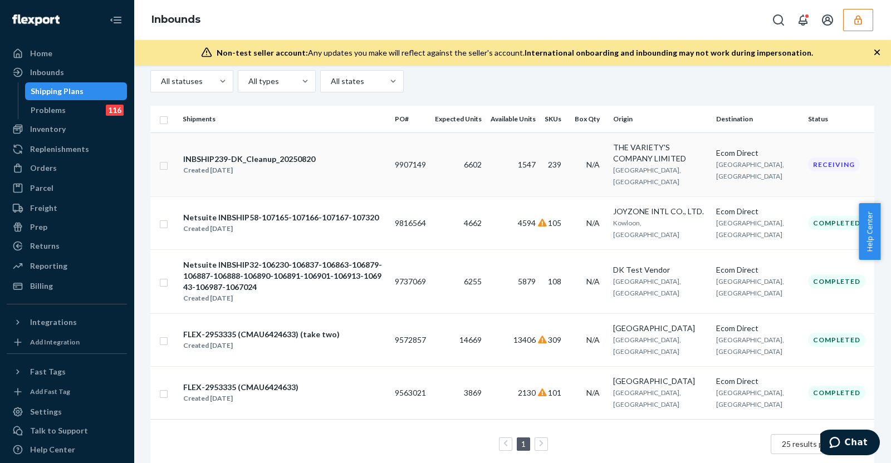
scroll to position [135, 0]
type input "S1859764"
click at [357, 163] on div "INBSHIP239-DK_Cleanup_20250820 Created Aug 20, 2025" at bounding box center [284, 163] width 203 height 23
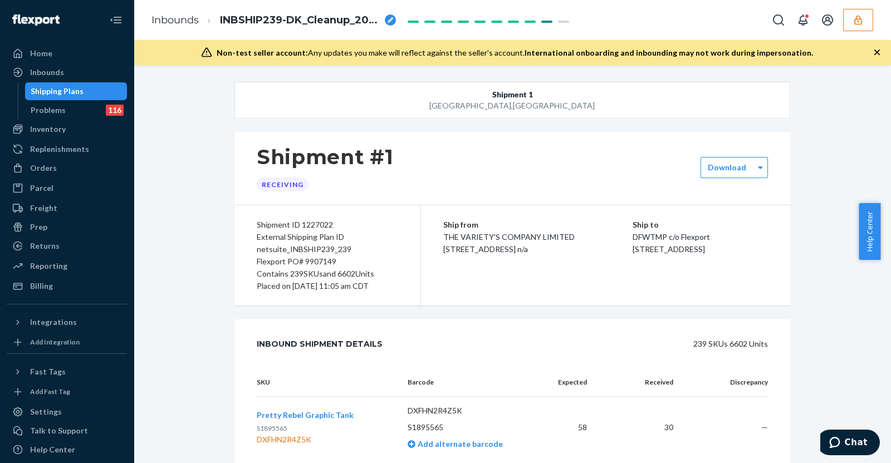
click at [319, 261] on div "Flexport PO# 9907149" at bounding box center [327, 262] width 141 height 12
click at [863, 18] on icon "button" at bounding box center [858, 19] width 11 height 11
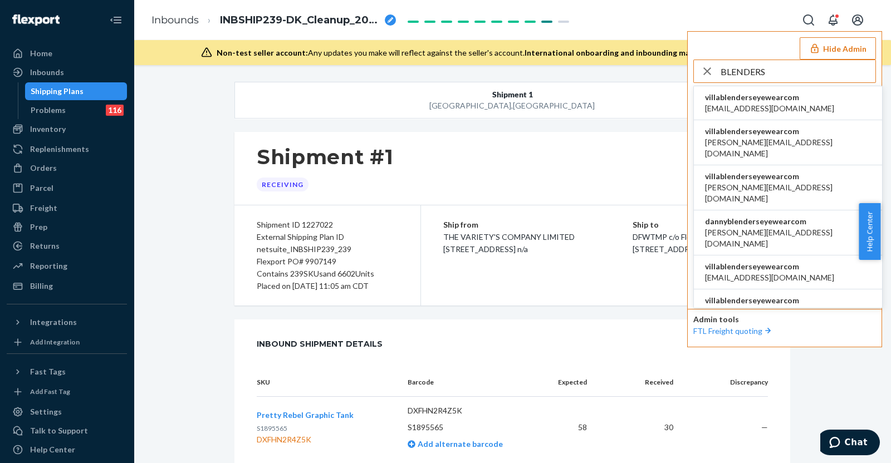
type input "BLENDERS"
click at [763, 100] on span "villablenderseyewearcom" at bounding box center [769, 97] width 129 height 11
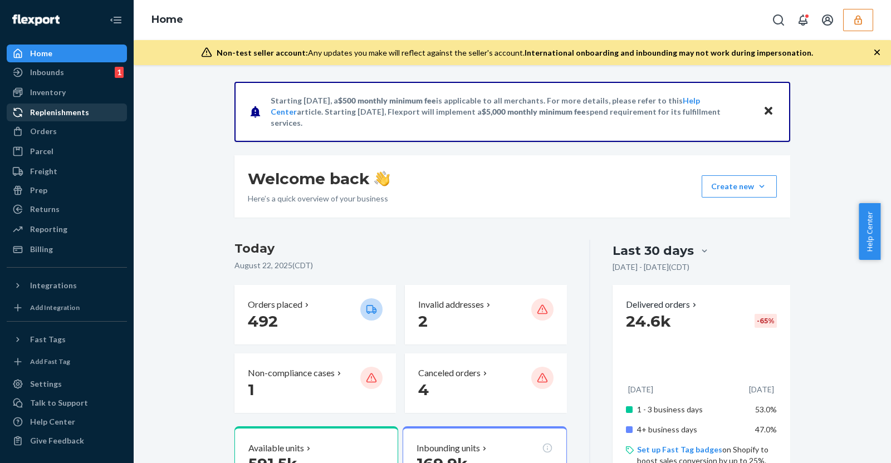
drag, startPoint x: 71, startPoint y: 93, endPoint x: 110, endPoint y: 109, distance: 41.7
click at [71, 92] on div "Inventory" at bounding box center [67, 93] width 118 height 16
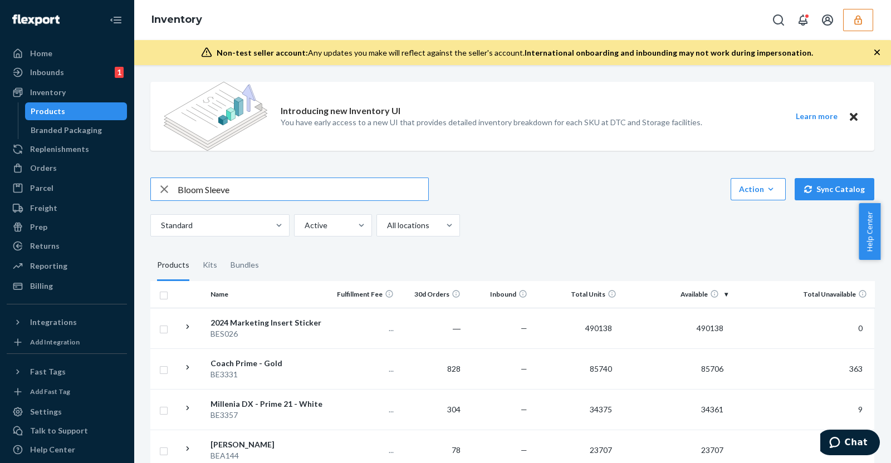
type input "Bloom Sleeve"
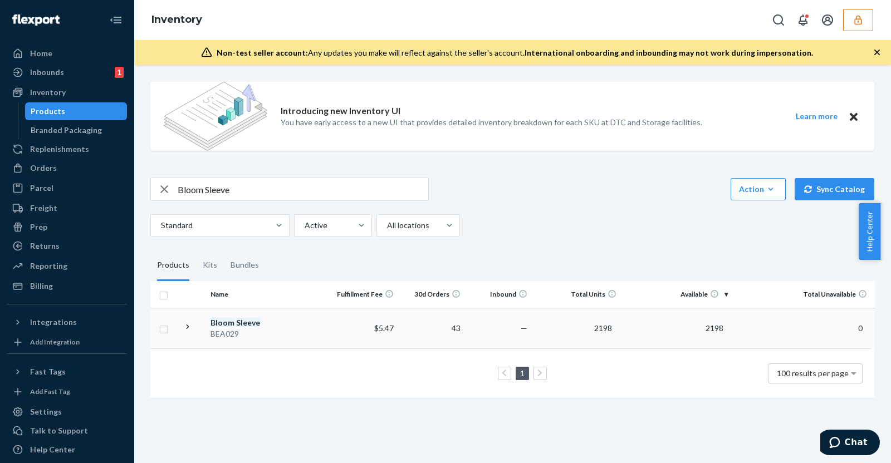
click at [276, 326] on div "Bloom Sleeve" at bounding box center [269, 322] width 116 height 11
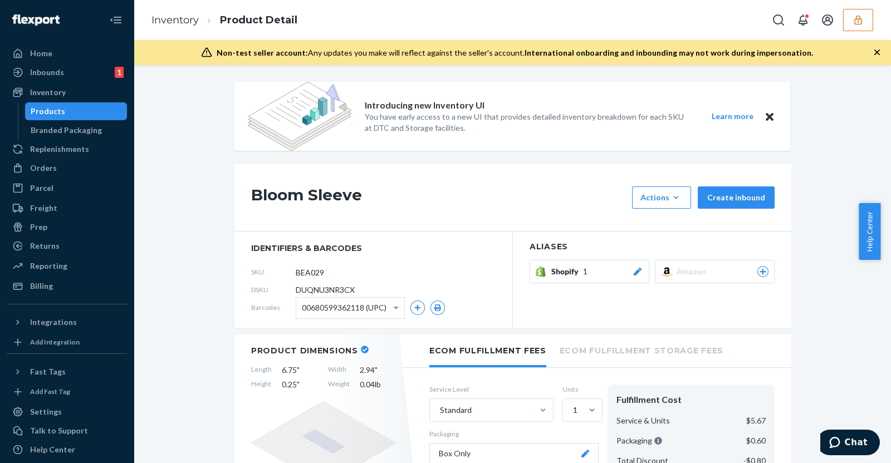
click at [323, 291] on span "DUQNU3NR3CX" at bounding box center [325, 290] width 59 height 11
copy span "DUQNU3NR3CX"
click at [347, 307] on span "00680599362118 (UPC)" at bounding box center [344, 308] width 85 height 19
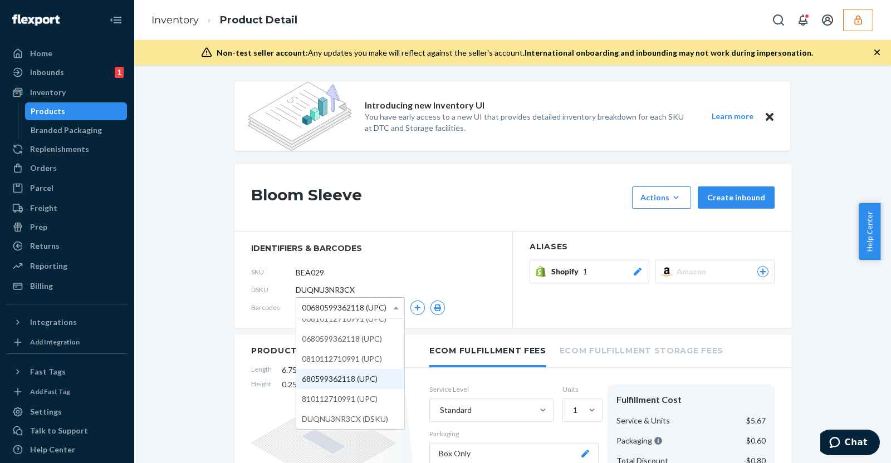
scroll to position [41, 0]
click at [457, 198] on h1 "Bloom Sleeve" at bounding box center [438, 198] width 375 height 22
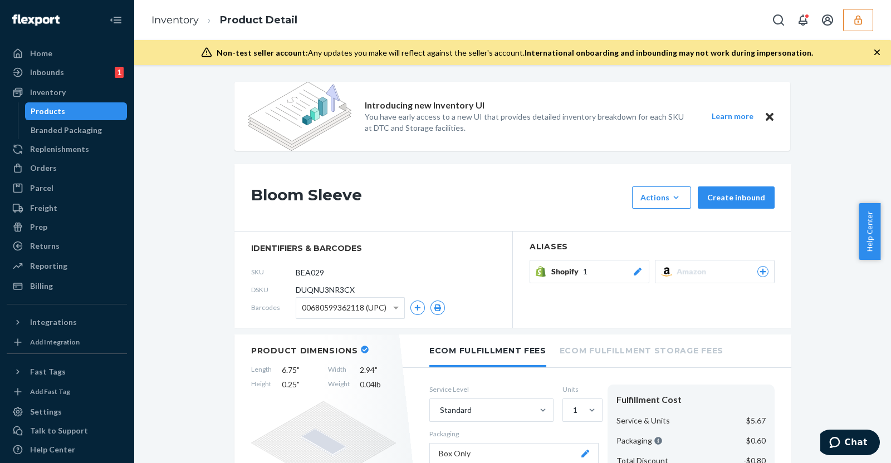
click at [859, 25] on icon "button" at bounding box center [858, 19] width 11 height 11
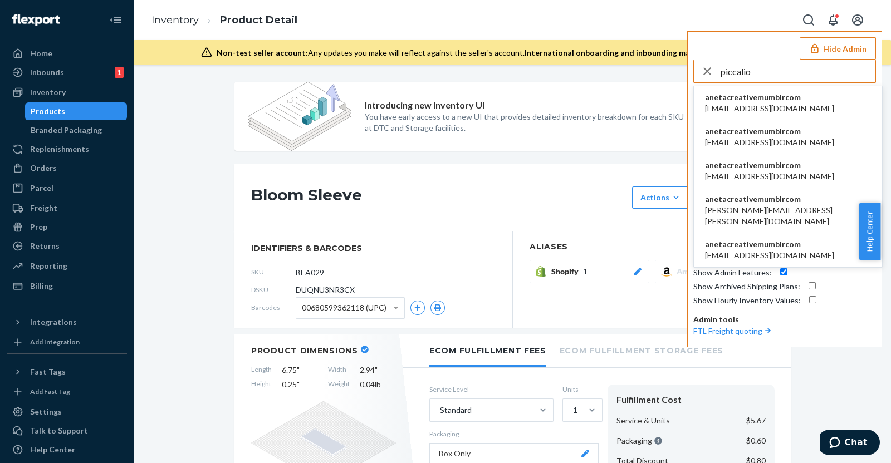
type input "piccalio"
click at [838, 100] on li "anetacreativemumblrcom aleksa@piccalio.com" at bounding box center [788, 103] width 188 height 34
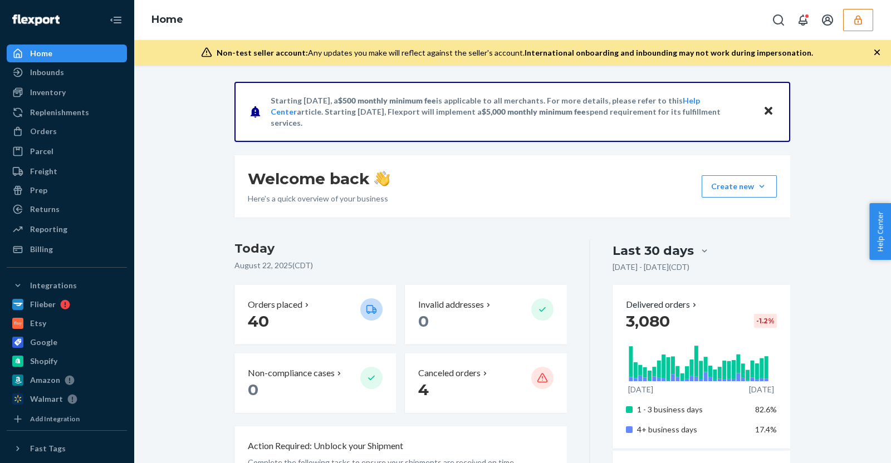
click at [47, 82] on ul "Home Inbounds Shipping Plans Problems Inventory Products Replenishments Orders …" at bounding box center [67, 152] width 120 height 214
click at [50, 88] on div "Inventory" at bounding box center [48, 92] width 36 height 11
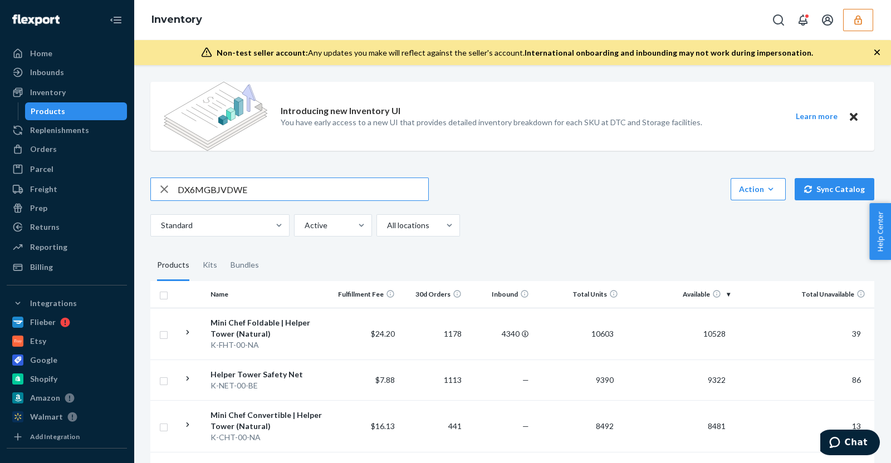
type input "DX6MGBJVDWE"
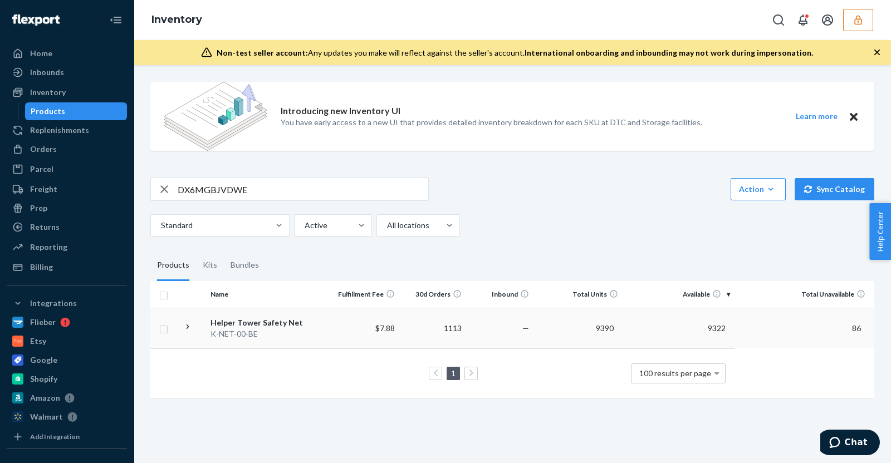
click at [250, 330] on div "K-NET-00-BE" at bounding box center [269, 334] width 117 height 11
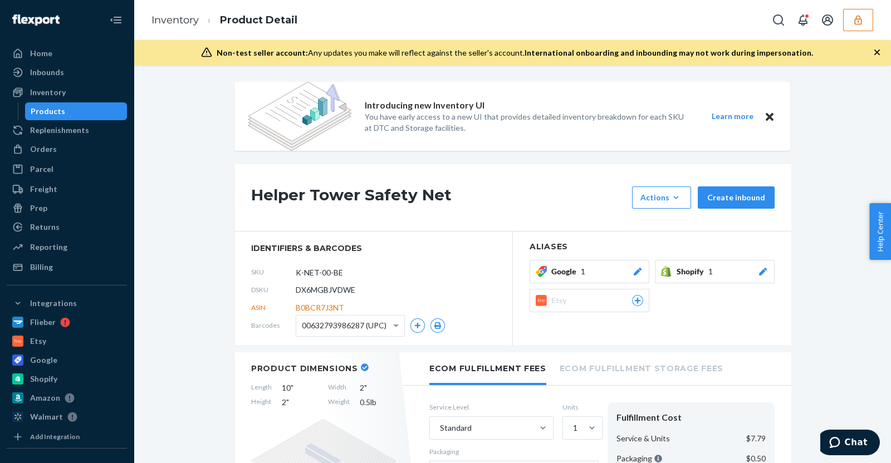
scroll to position [69, 0]
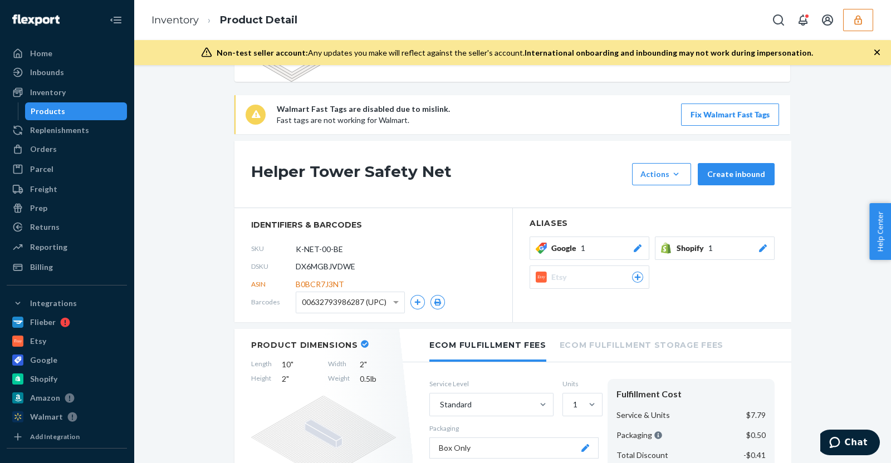
click at [377, 258] on div "DSKU DX6MGBJVDWE" at bounding box center [373, 267] width 245 height 18
click at [370, 305] on span "00632793986287 (UPC)" at bounding box center [344, 302] width 85 height 19
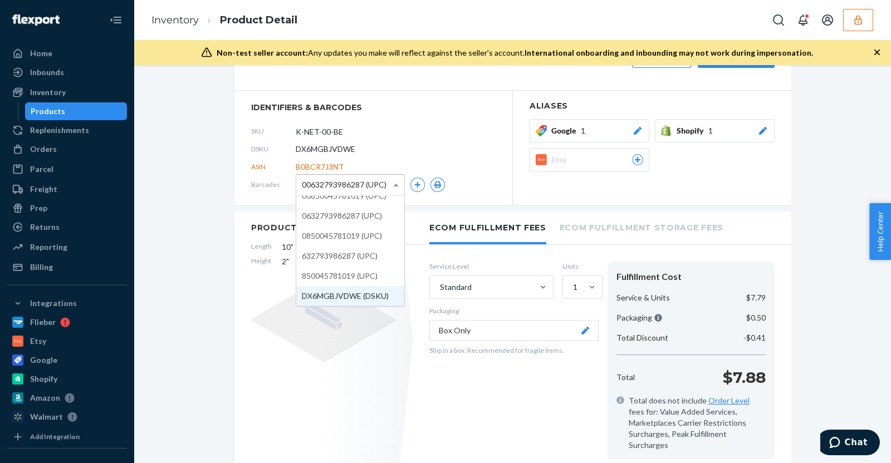
scroll to position [209, 0]
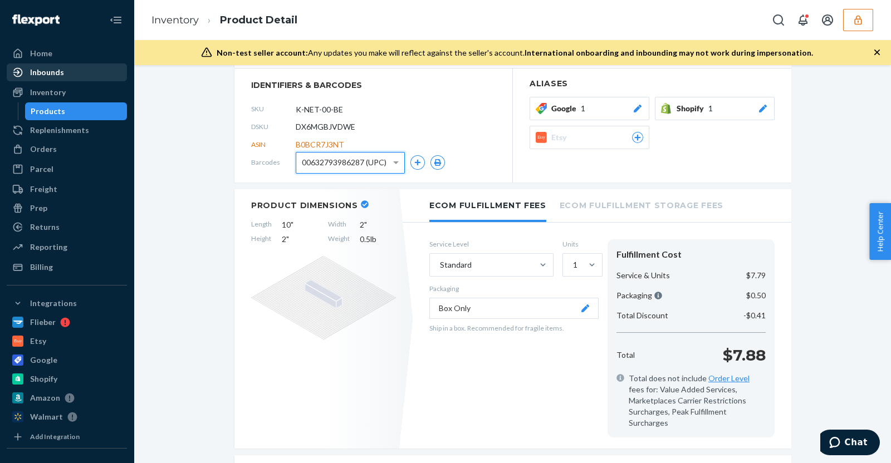
click at [71, 76] on div "Inbounds" at bounding box center [67, 73] width 118 height 16
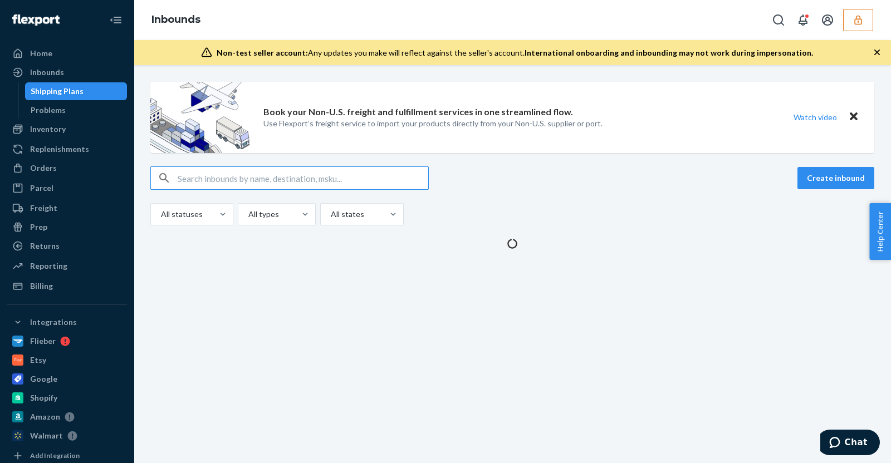
type input "DX6MGBJVDWE"
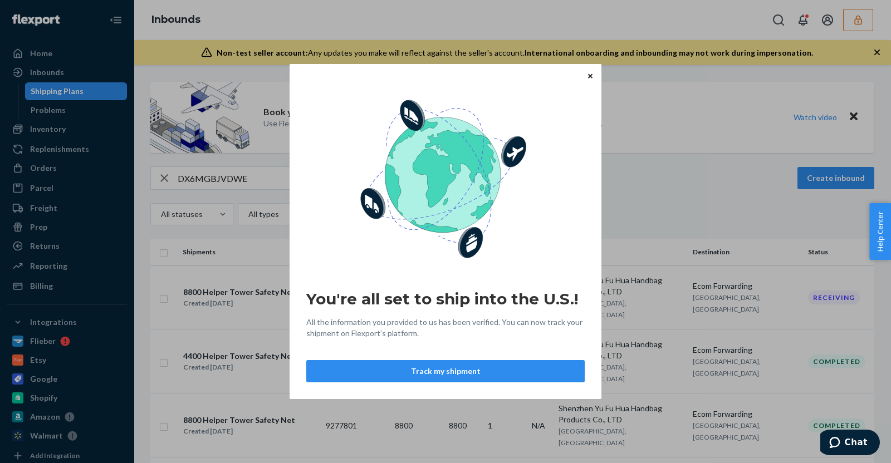
click at [589, 75] on icon "Close" at bounding box center [590, 76] width 4 height 4
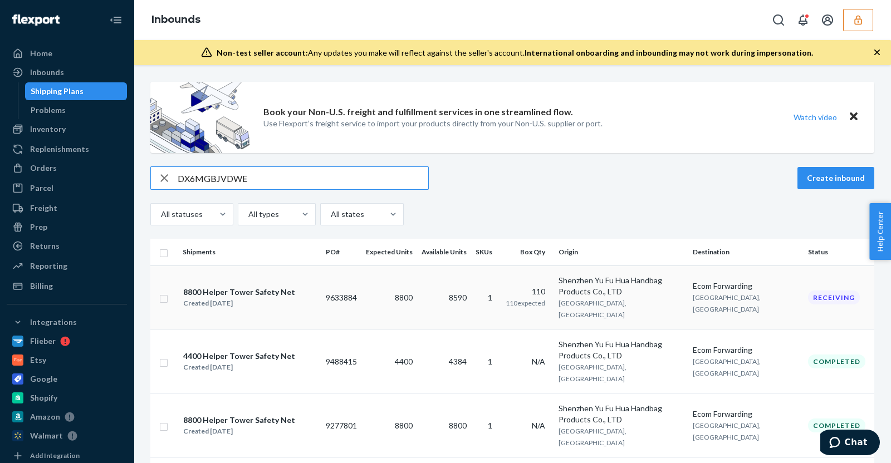
click at [353, 298] on td "9633884" at bounding box center [341, 298] width 40 height 64
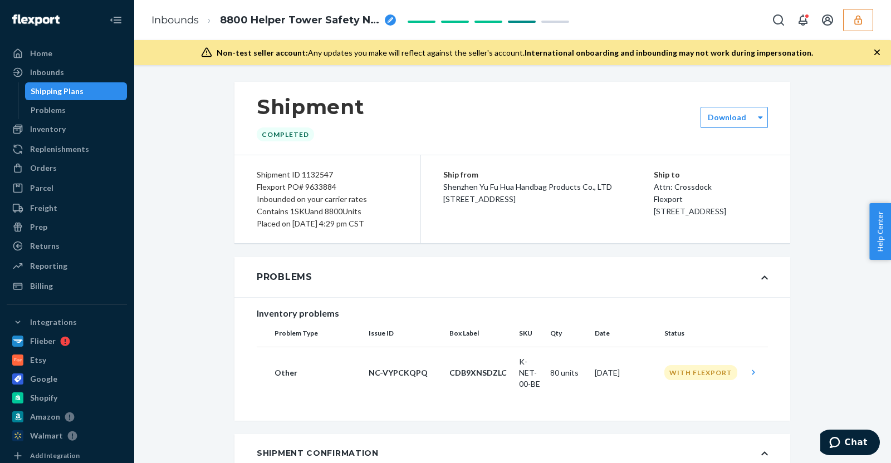
click at [320, 190] on div "Flexport PO# 9633884" at bounding box center [327, 187] width 141 height 12
copy div "9633884"
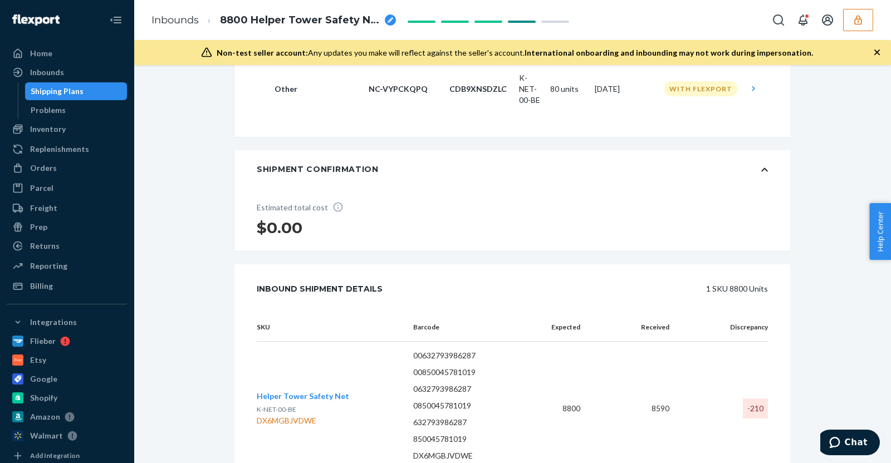
scroll to position [418, 0]
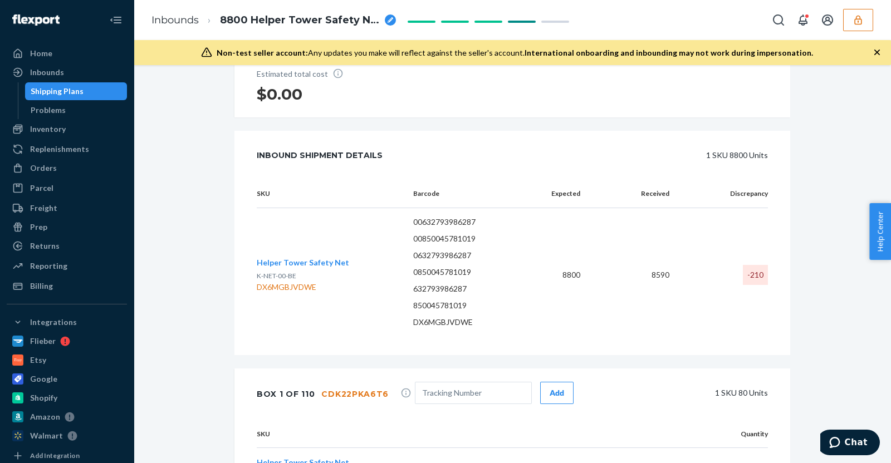
click at [292, 287] on div "DX6MGBJVDWE" at bounding box center [303, 287] width 92 height 11
copy div "DX6MGBJVDWE"
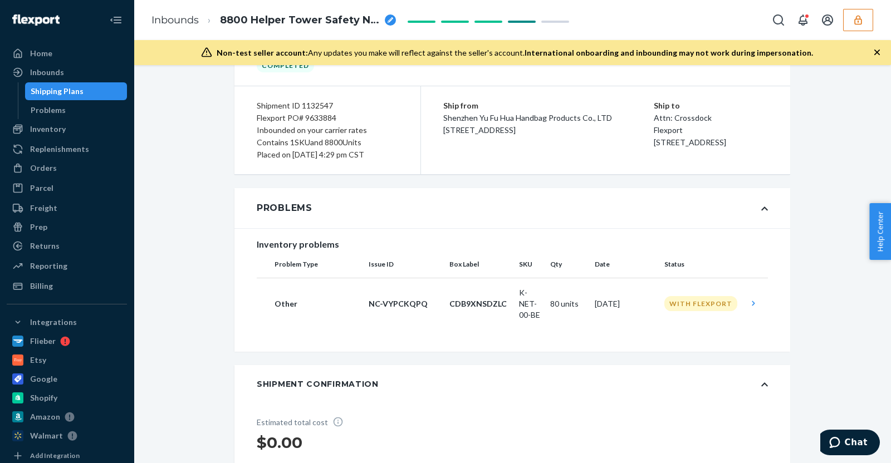
scroll to position [0, 0]
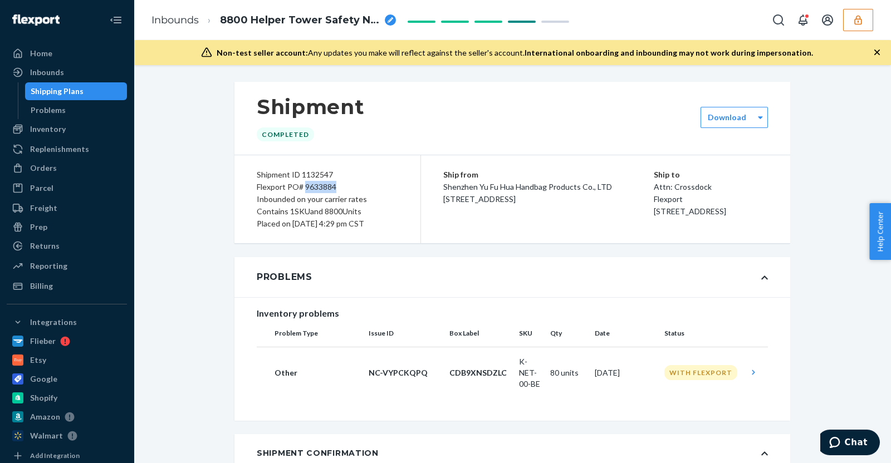
drag, startPoint x: 300, startPoint y: 185, endPoint x: 331, endPoint y: 187, distance: 31.2
click at [331, 187] on div "Flexport PO# 9633884" at bounding box center [327, 187] width 141 height 12
copy div "9633884"
drag, startPoint x: 855, startPoint y: 21, endPoint x: 857, endPoint y: 31, distance: 10.2
click at [855, 18] on icon "button" at bounding box center [857, 19] width 7 height 9
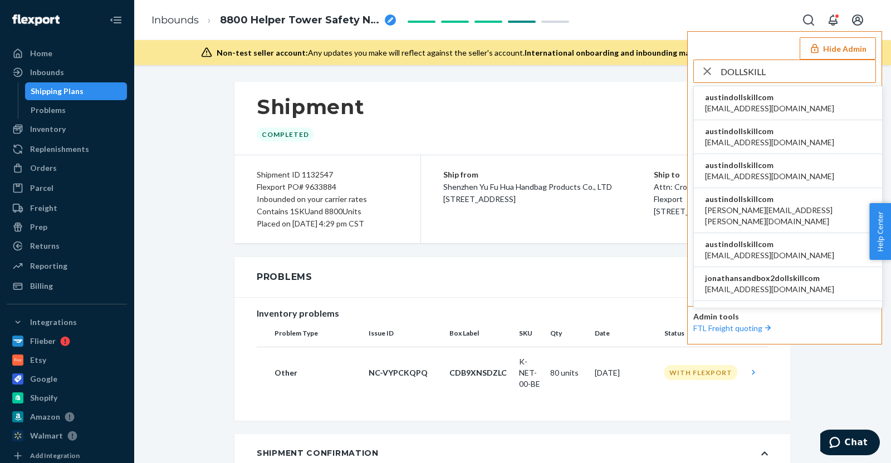
type input "DOLLSKILL"
click at [809, 101] on li "austindollskillcom alyssa@dollskill.com" at bounding box center [788, 103] width 188 height 34
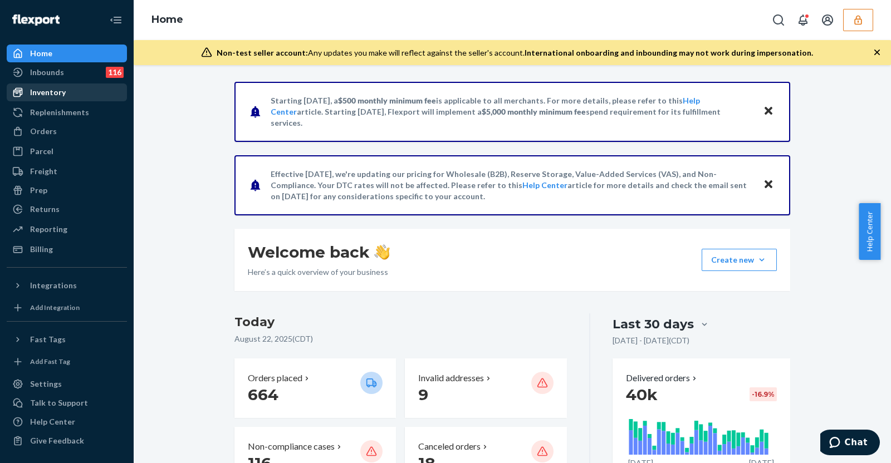
click at [99, 96] on div "Inventory" at bounding box center [67, 93] width 118 height 16
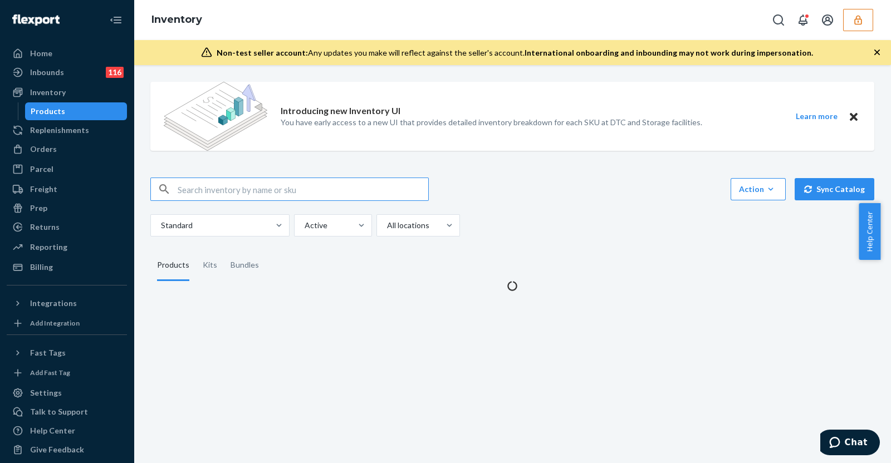
type input "S1904967"
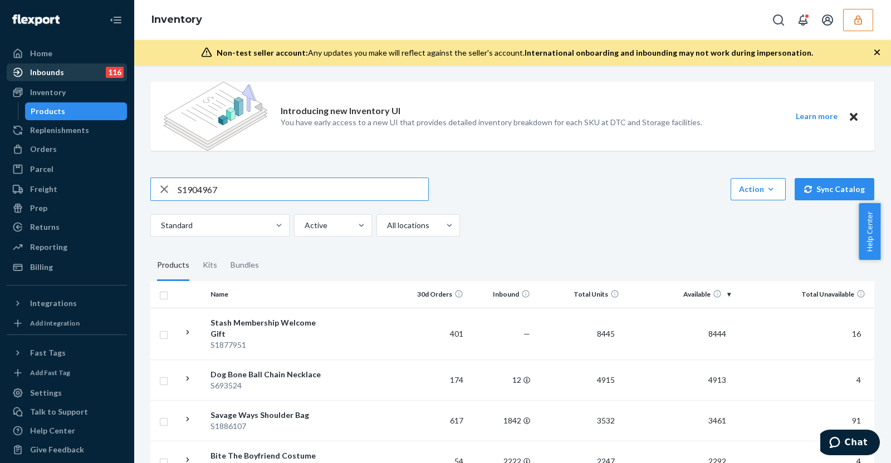
click at [39, 73] on div "Inbounds" at bounding box center [47, 72] width 34 height 11
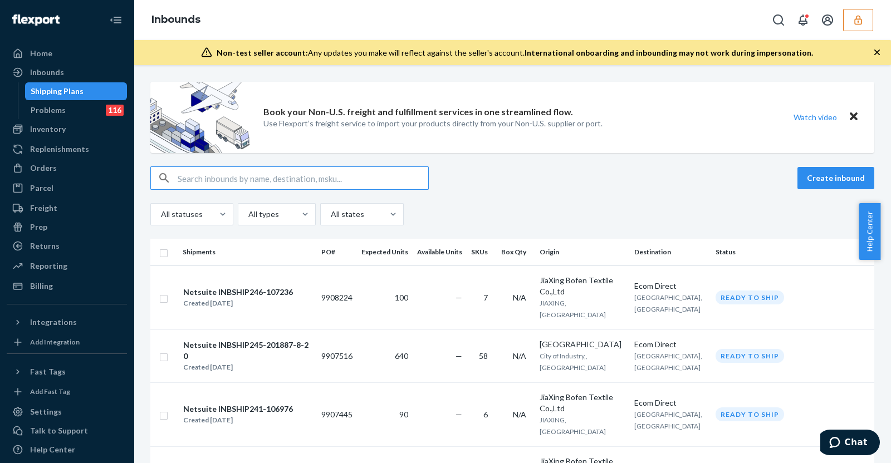
type input "S1904967"
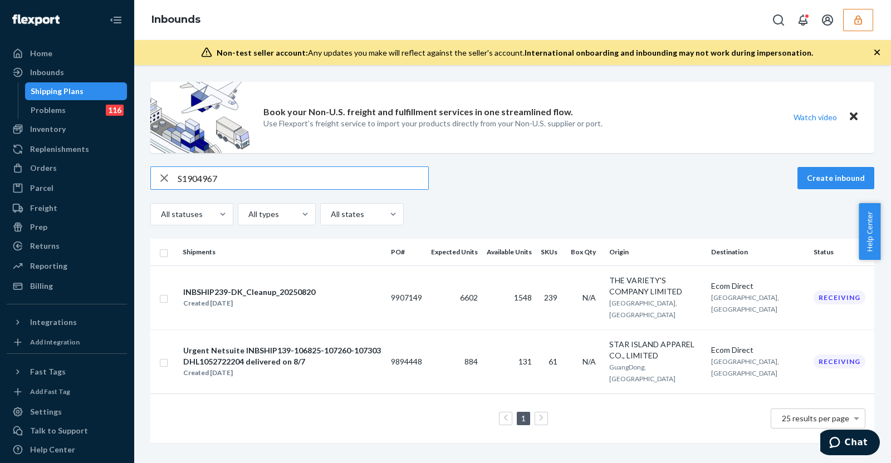
click at [306, 289] on div "INBSHIP239-DK_Cleanup_20250820" at bounding box center [249, 292] width 132 height 11
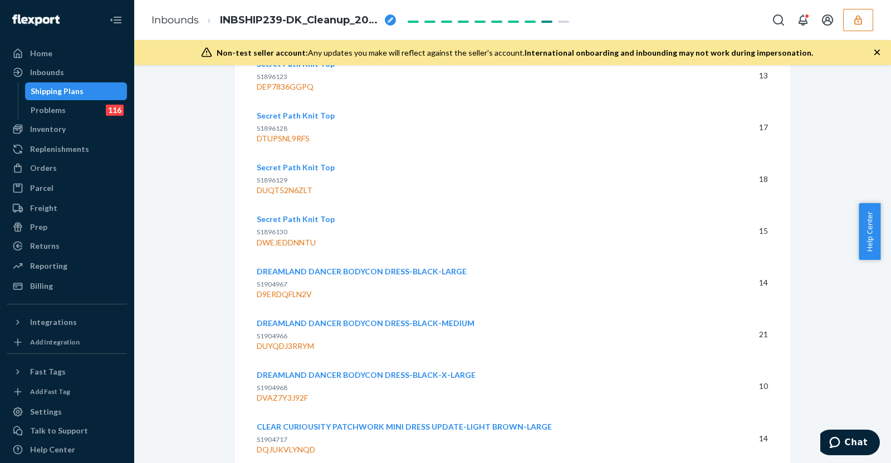
scroll to position [11532, 0]
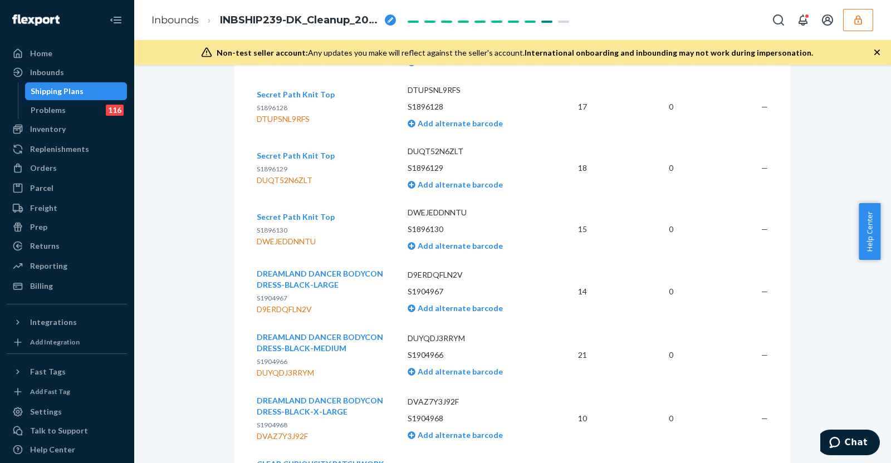
click at [864, 20] on button "button" at bounding box center [858, 20] width 30 height 22
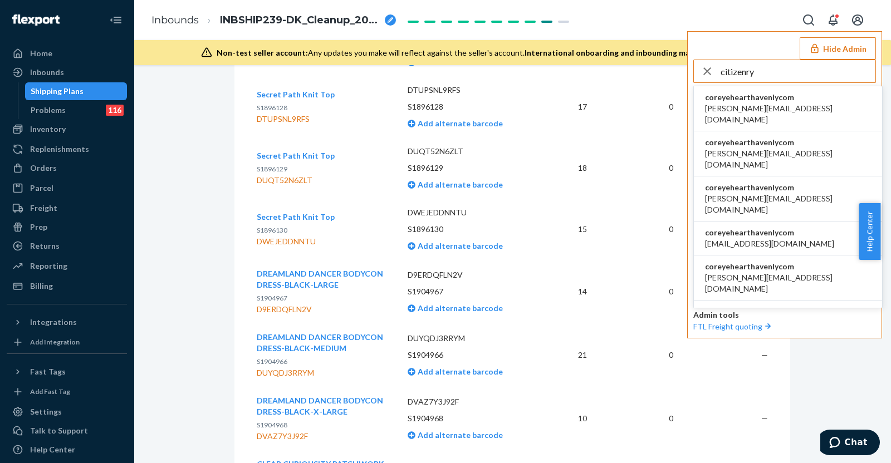
type input "citizenry"
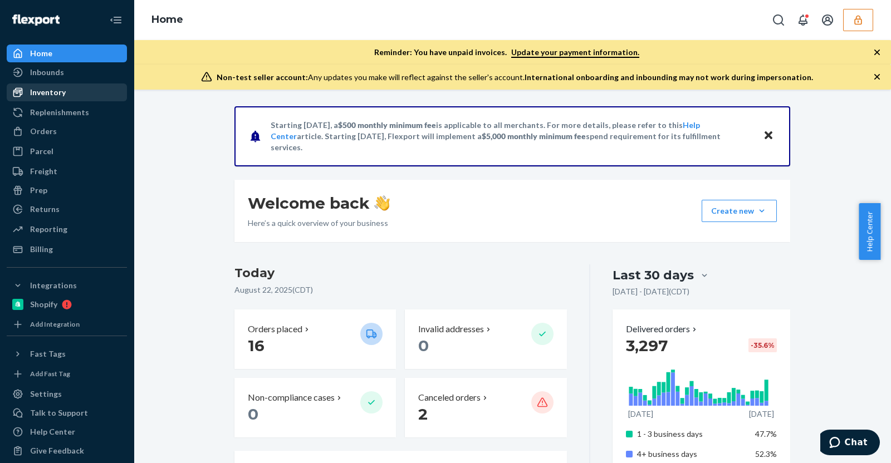
click at [86, 95] on div "Inventory" at bounding box center [67, 93] width 118 height 16
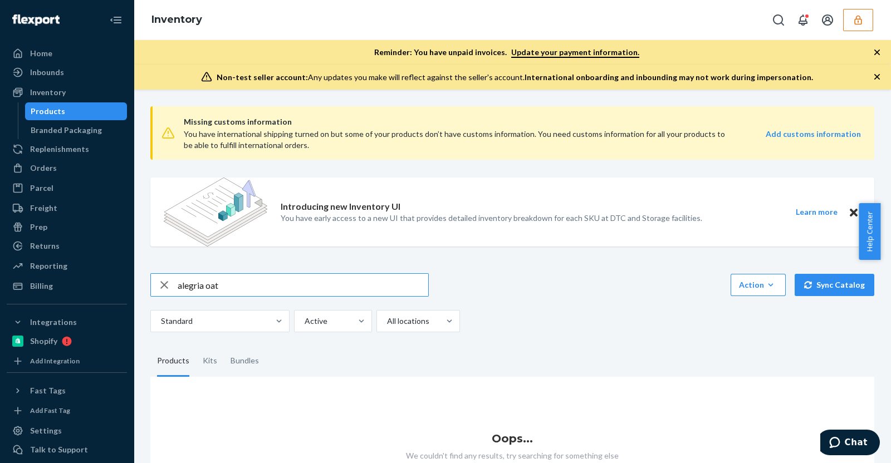
click at [302, 282] on input "alegria oat" at bounding box center [303, 285] width 251 height 22
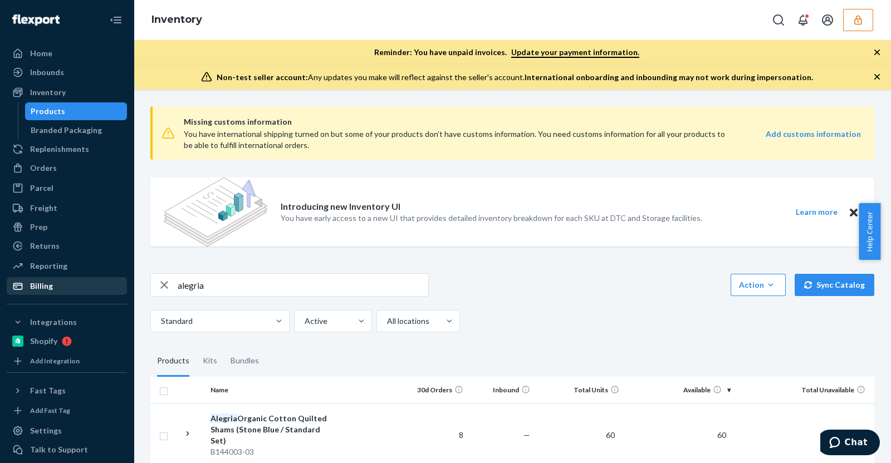
drag, startPoint x: 159, startPoint y: 287, endPoint x: 54, endPoint y: 295, distance: 105.5
click at [71, 294] on div "Home Inbounds Shipping Plans Problems Inventory Products Branded Packaging Repl…" at bounding box center [445, 231] width 891 height 463
paste input "DQ7A93UDYKN"
type input "DQ7A93UDYKN"
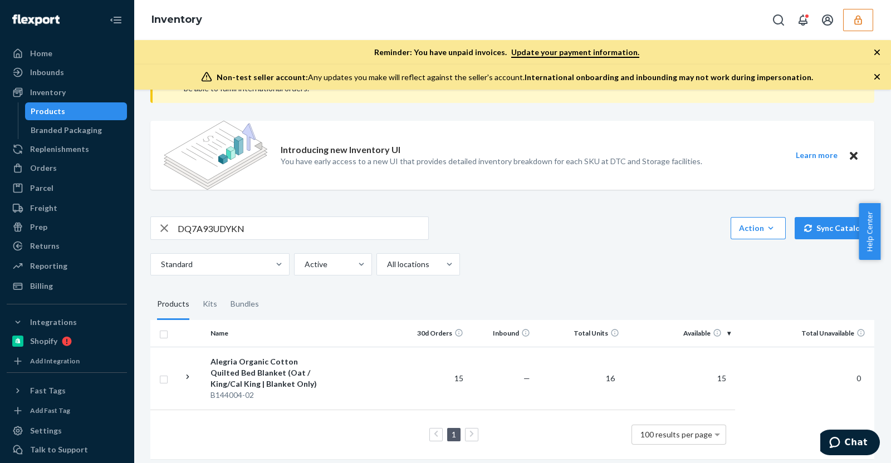
scroll to position [74, 0]
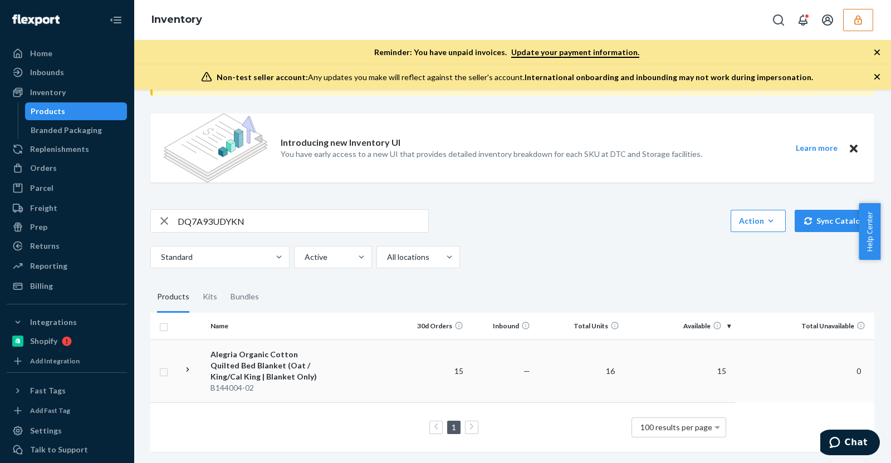
click at [256, 363] on div "Alegria Organic Cotton Quilted Bed Blanket (Oat / King/Cal King | Blanket Only)" at bounding box center [269, 365] width 116 height 33
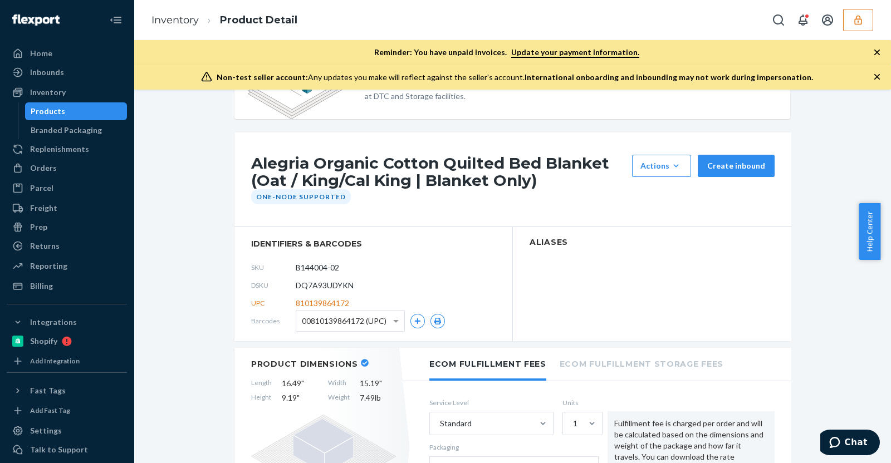
scroll to position [69, 0]
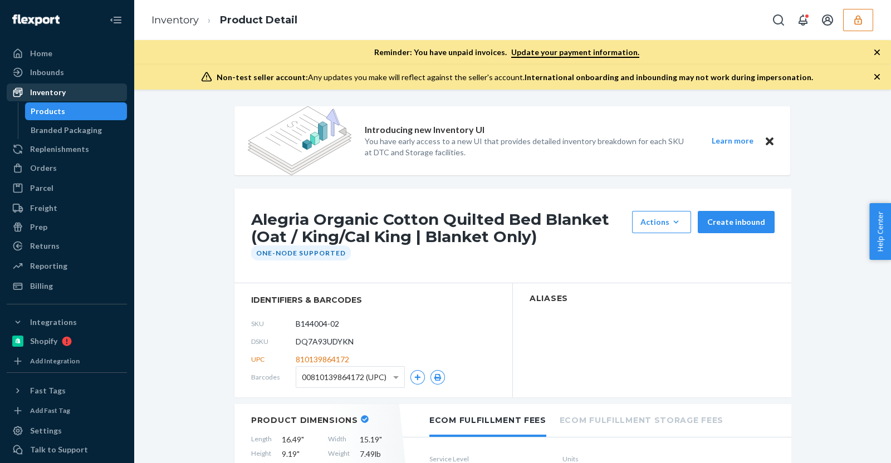
click at [100, 95] on div "Inventory" at bounding box center [67, 93] width 118 height 16
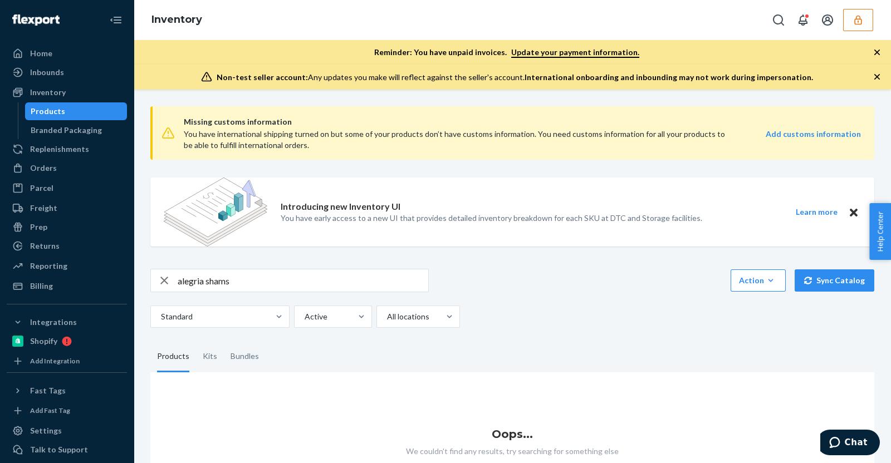
click at [292, 282] on input "alegria shams" at bounding box center [303, 281] width 251 height 22
click at [284, 280] on input "alegria sham" at bounding box center [303, 281] width 251 height 22
type input "alegria"
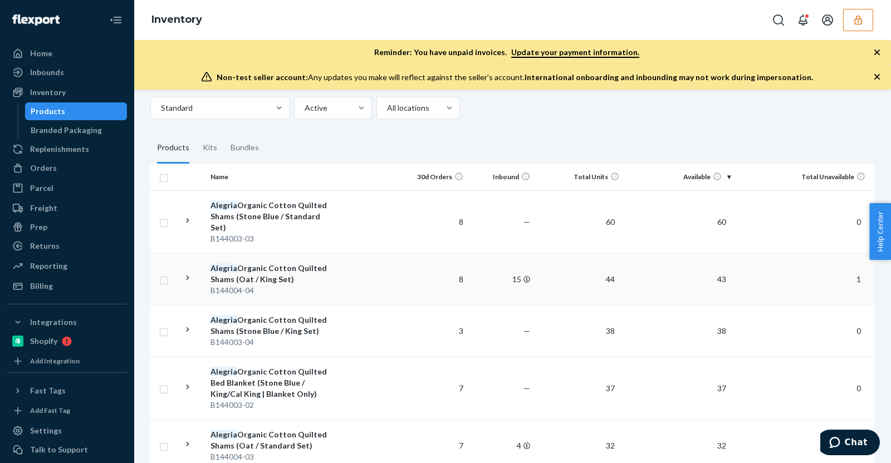
scroll to position [278, 0]
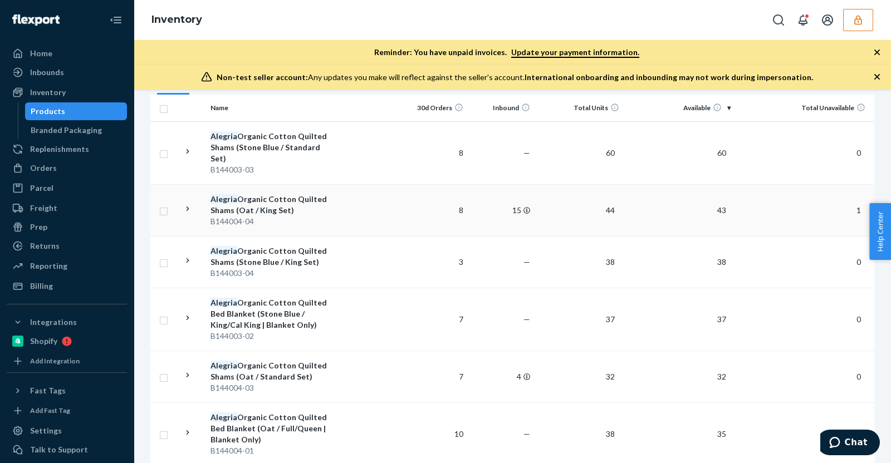
click at [275, 208] on div "Alegria Organic Cotton Quilted Shams (Oat / King Set)" at bounding box center [269, 205] width 116 height 22
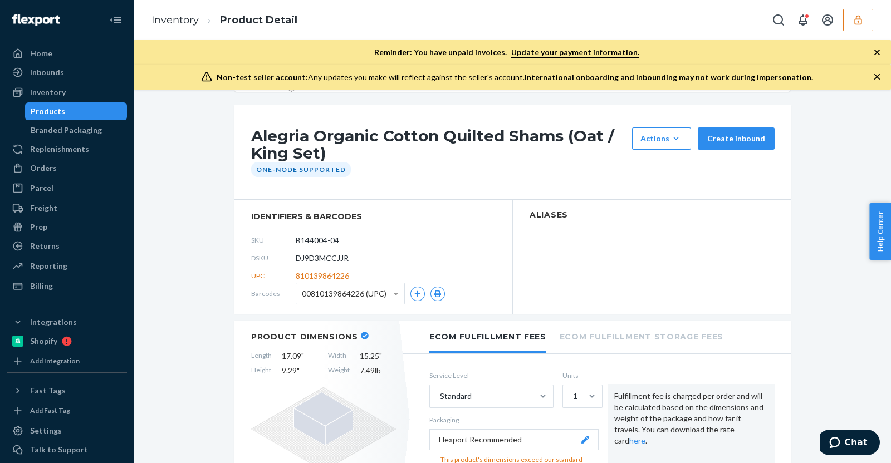
scroll to position [139, 0]
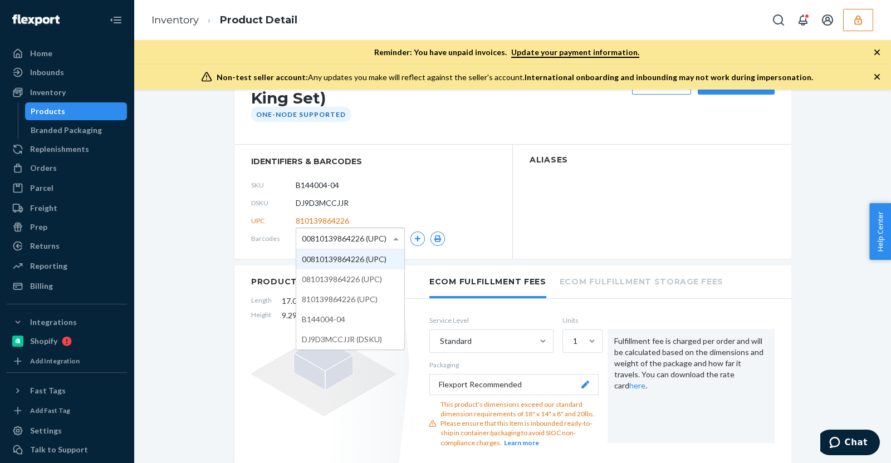
click at [360, 238] on span "00810139864226 (UPC)" at bounding box center [344, 238] width 85 height 19
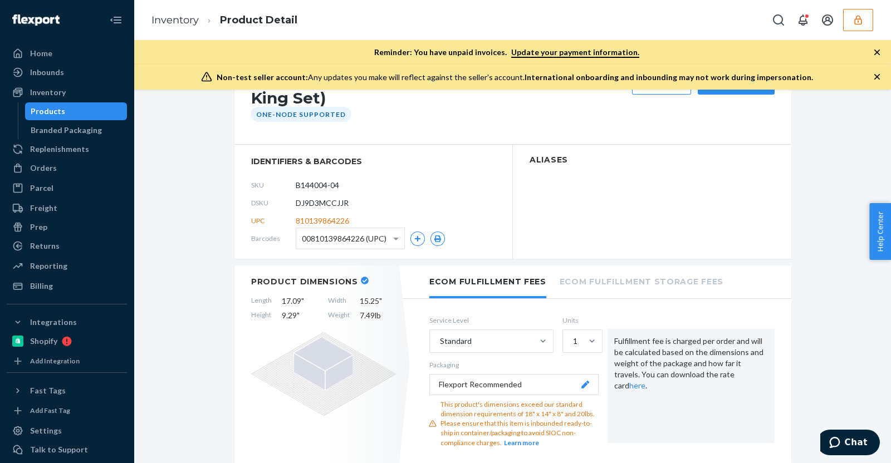
click at [319, 222] on span "810139864226" at bounding box center [322, 221] width 53 height 11
copy span "810139864226"
